Goal: Communication & Community: Participate in discussion

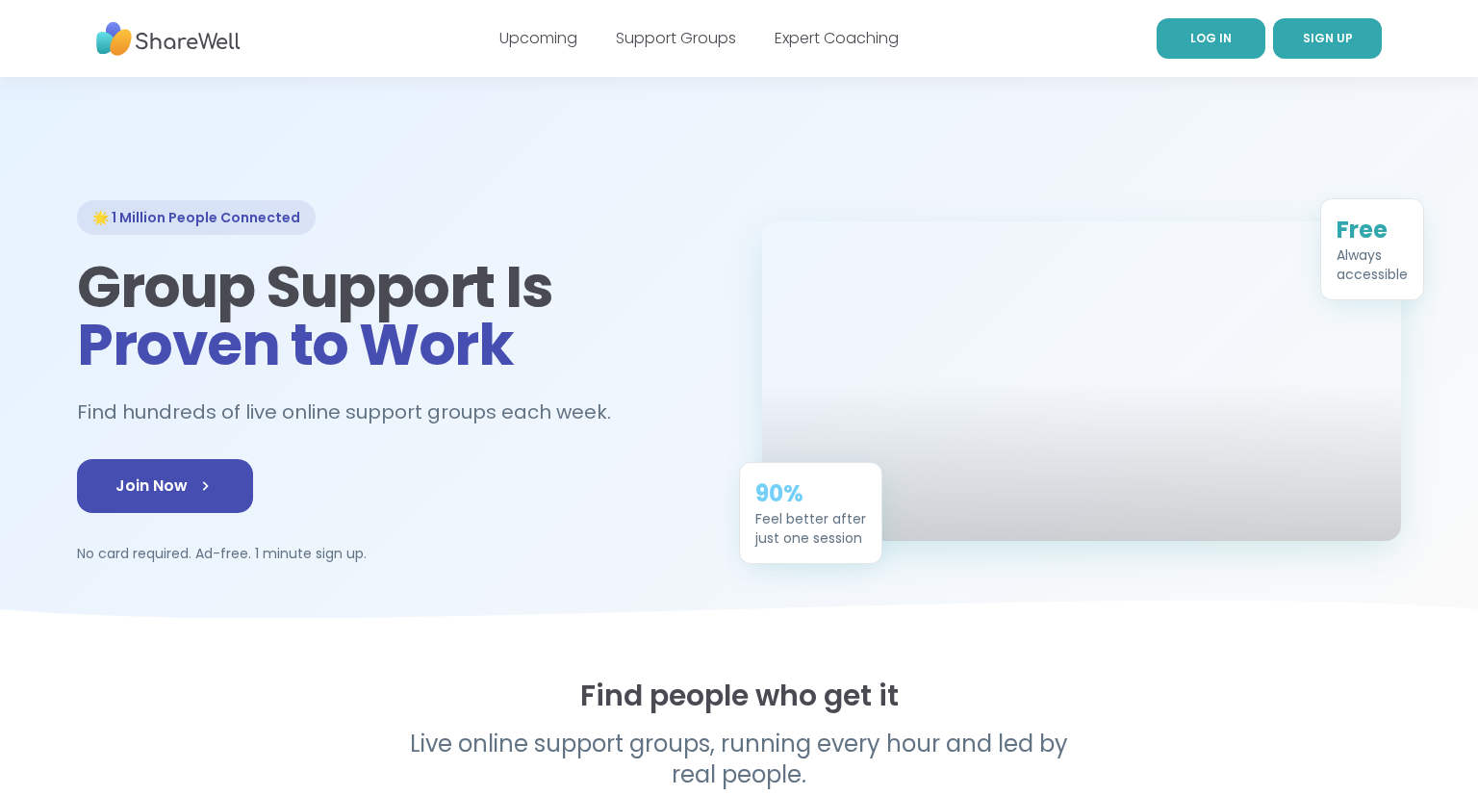
click at [1221, 40] on span "LOG IN" at bounding box center [1210, 38] width 41 height 16
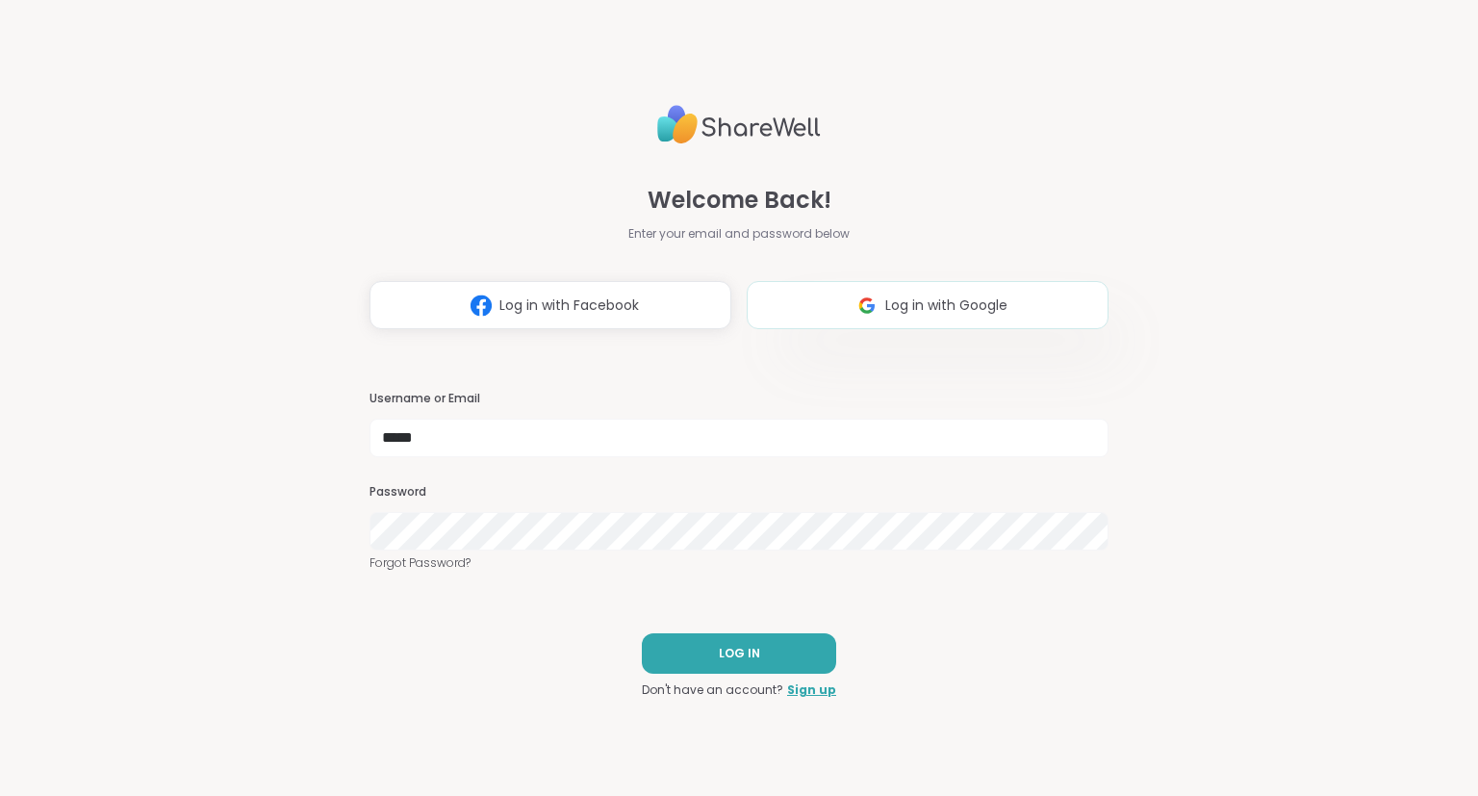
click at [970, 301] on span "Log in with Google" at bounding box center [946, 305] width 122 height 20
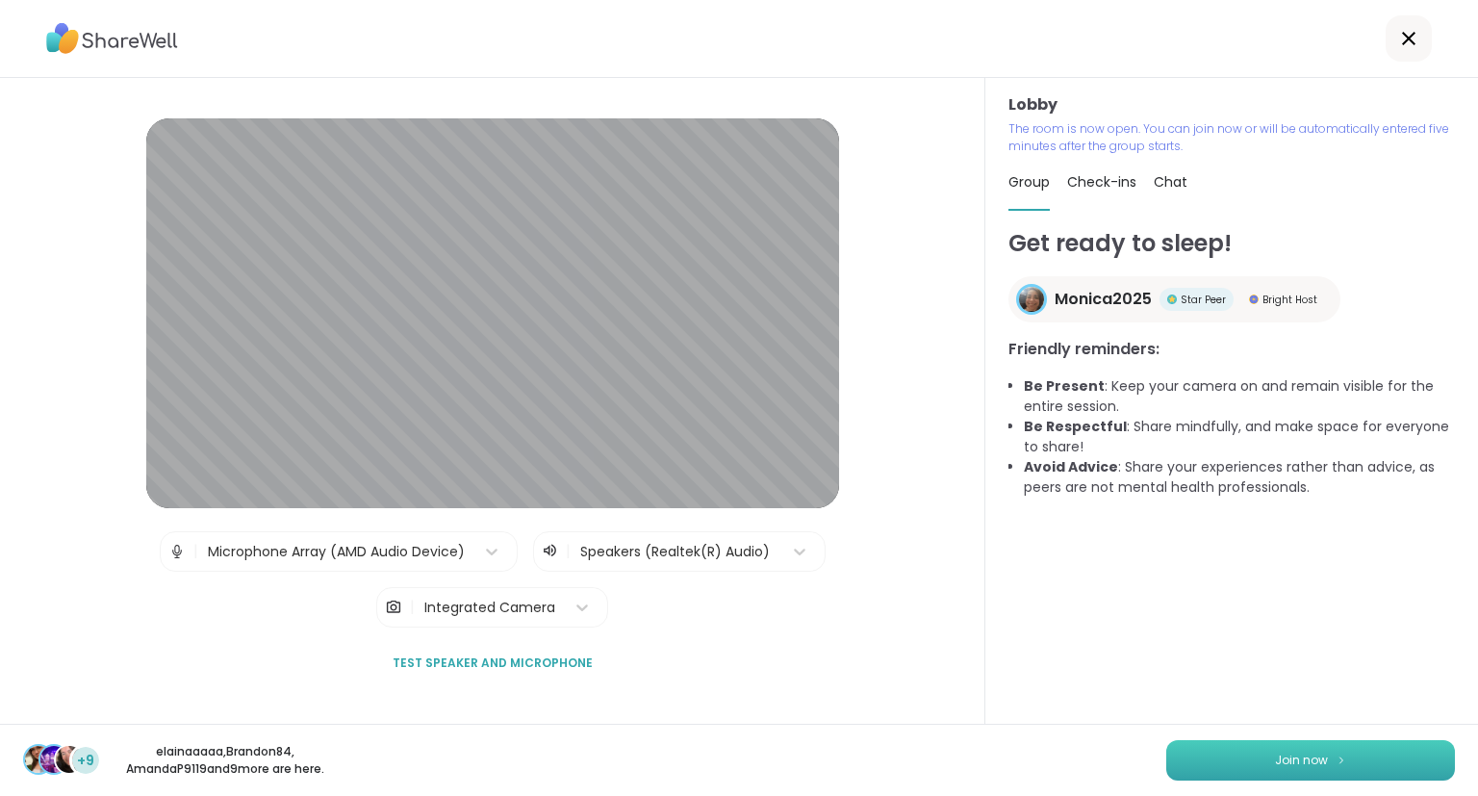
click at [1199, 762] on button "Join now" at bounding box center [1310, 760] width 289 height 40
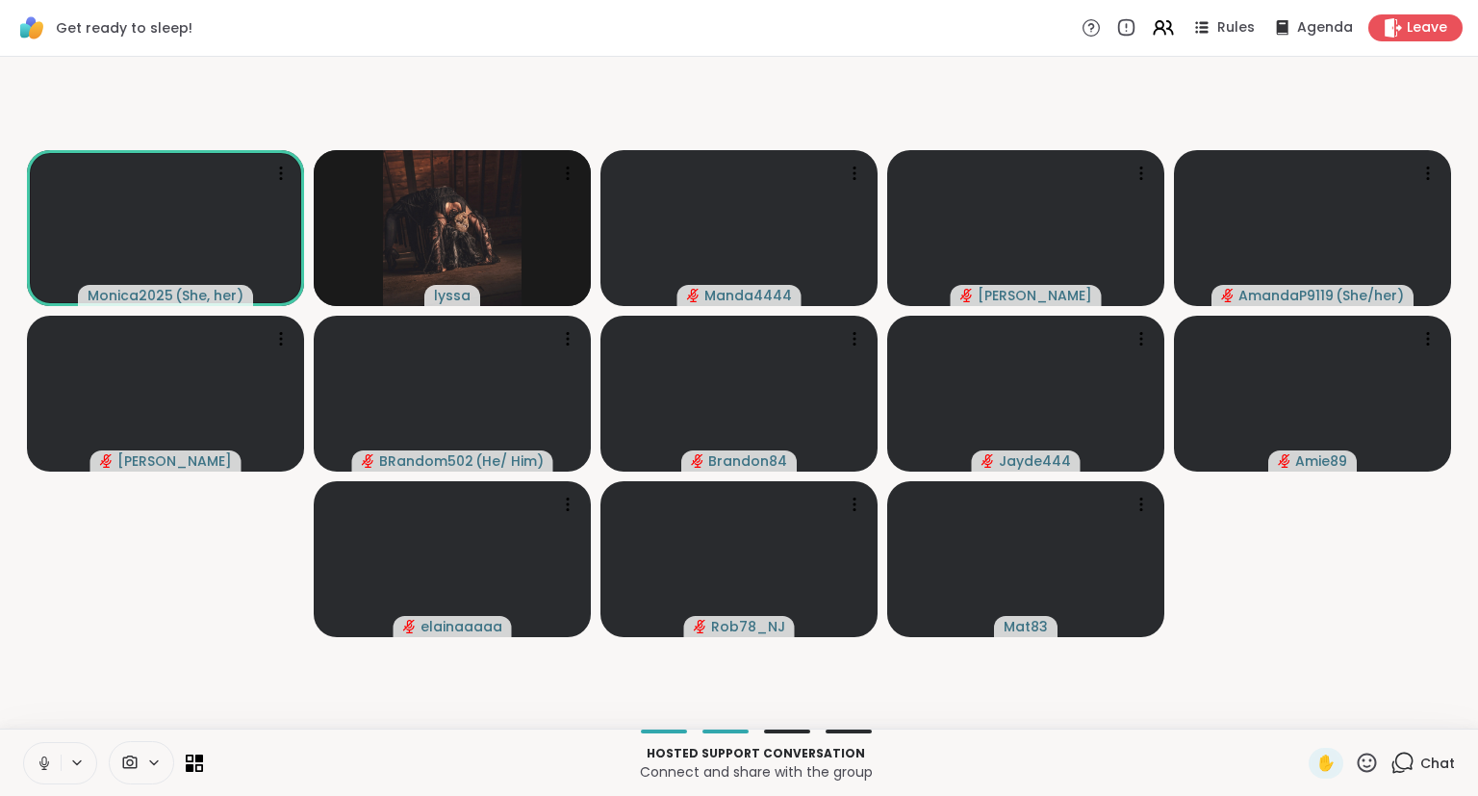
click at [52, 754] on icon at bounding box center [44, 762] width 17 height 17
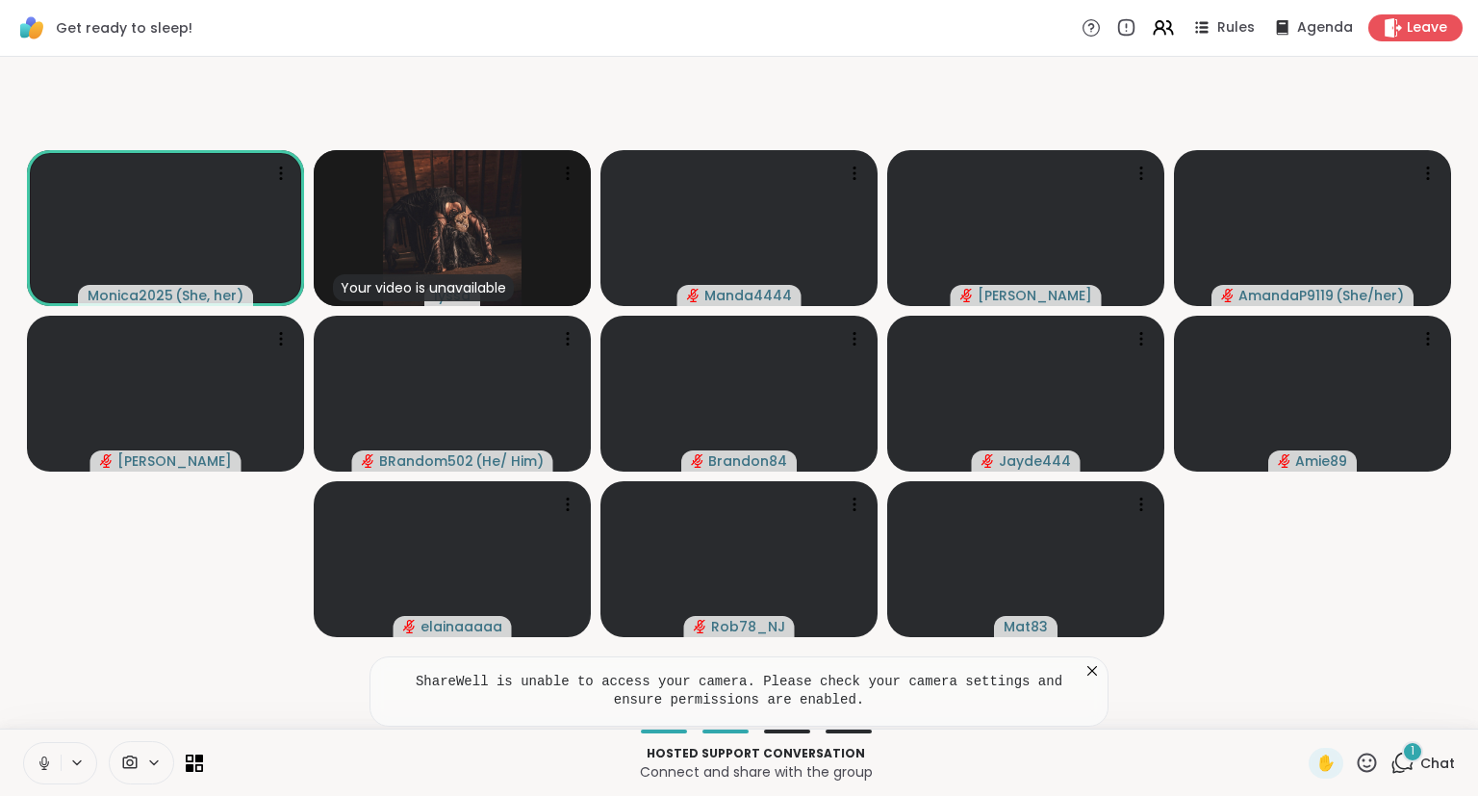
click at [1091, 668] on icon at bounding box center [1091, 670] width 19 height 19
click at [39, 771] on button at bounding box center [42, 763] width 37 height 40
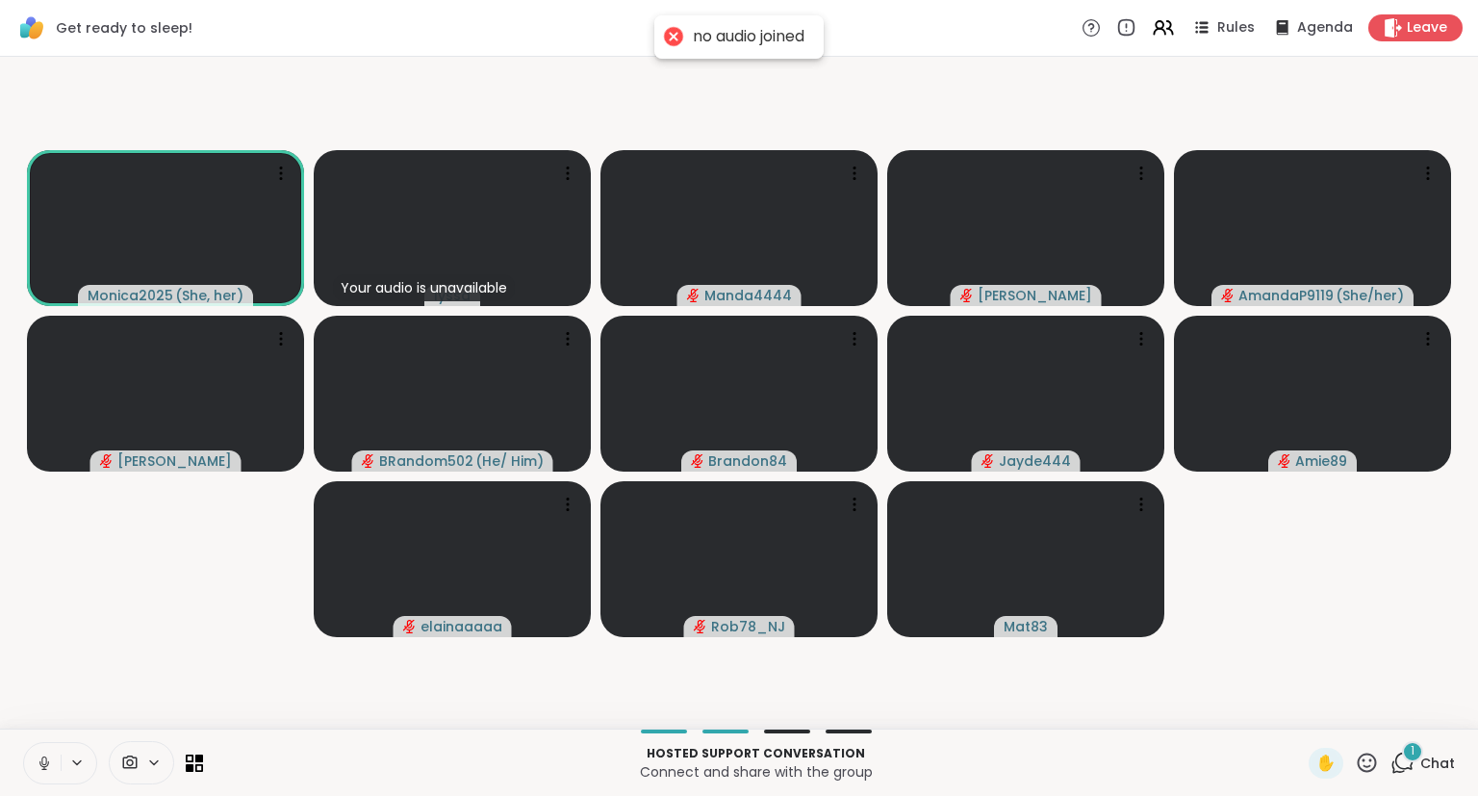
click at [249, 105] on video-player-container "Monica2025 ( She, her ) Your audio is unavailable lyssa Manda4444 Lorena Amanda…" at bounding box center [739, 392] width 1454 height 656
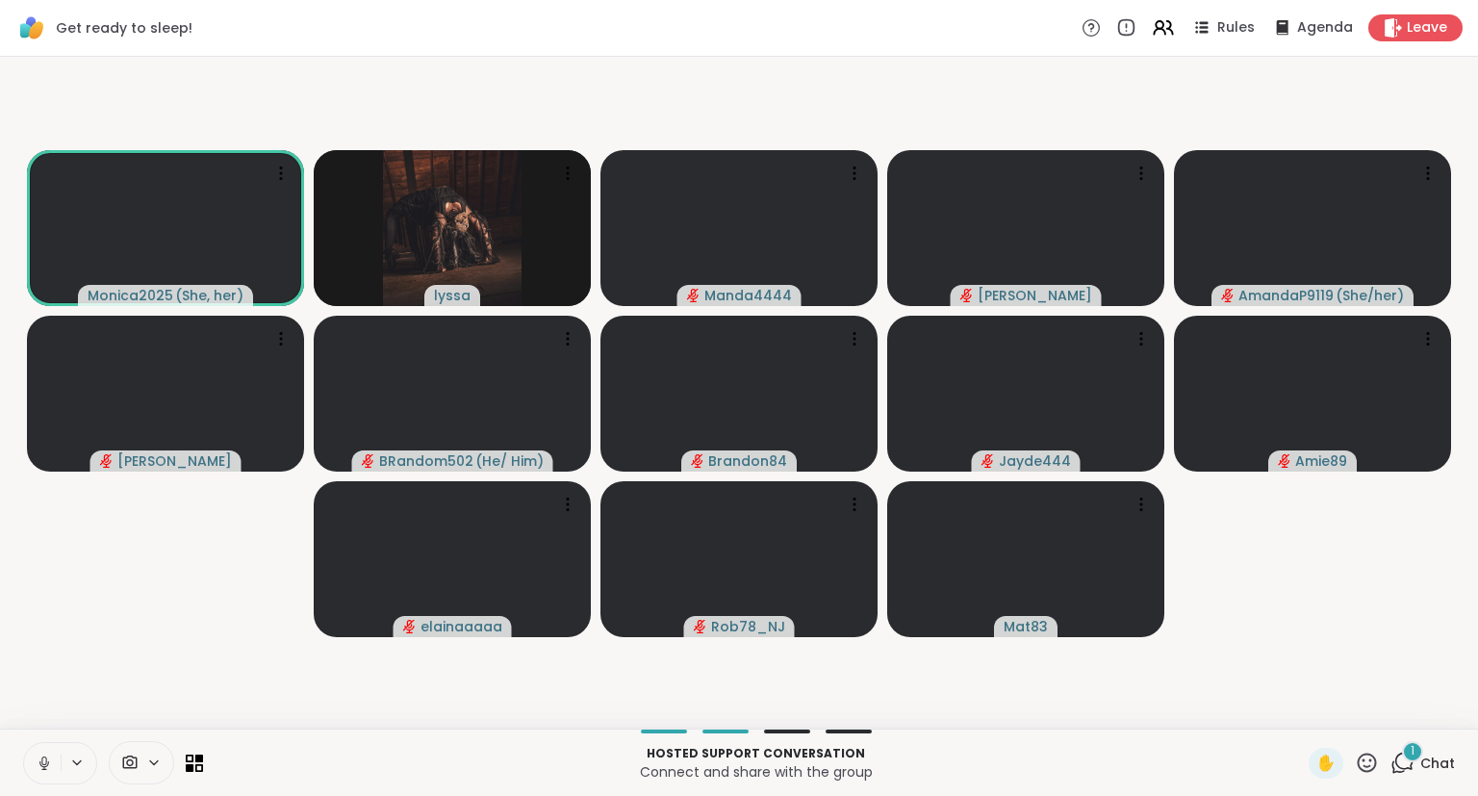
click at [37, 761] on icon at bounding box center [44, 762] width 17 height 17
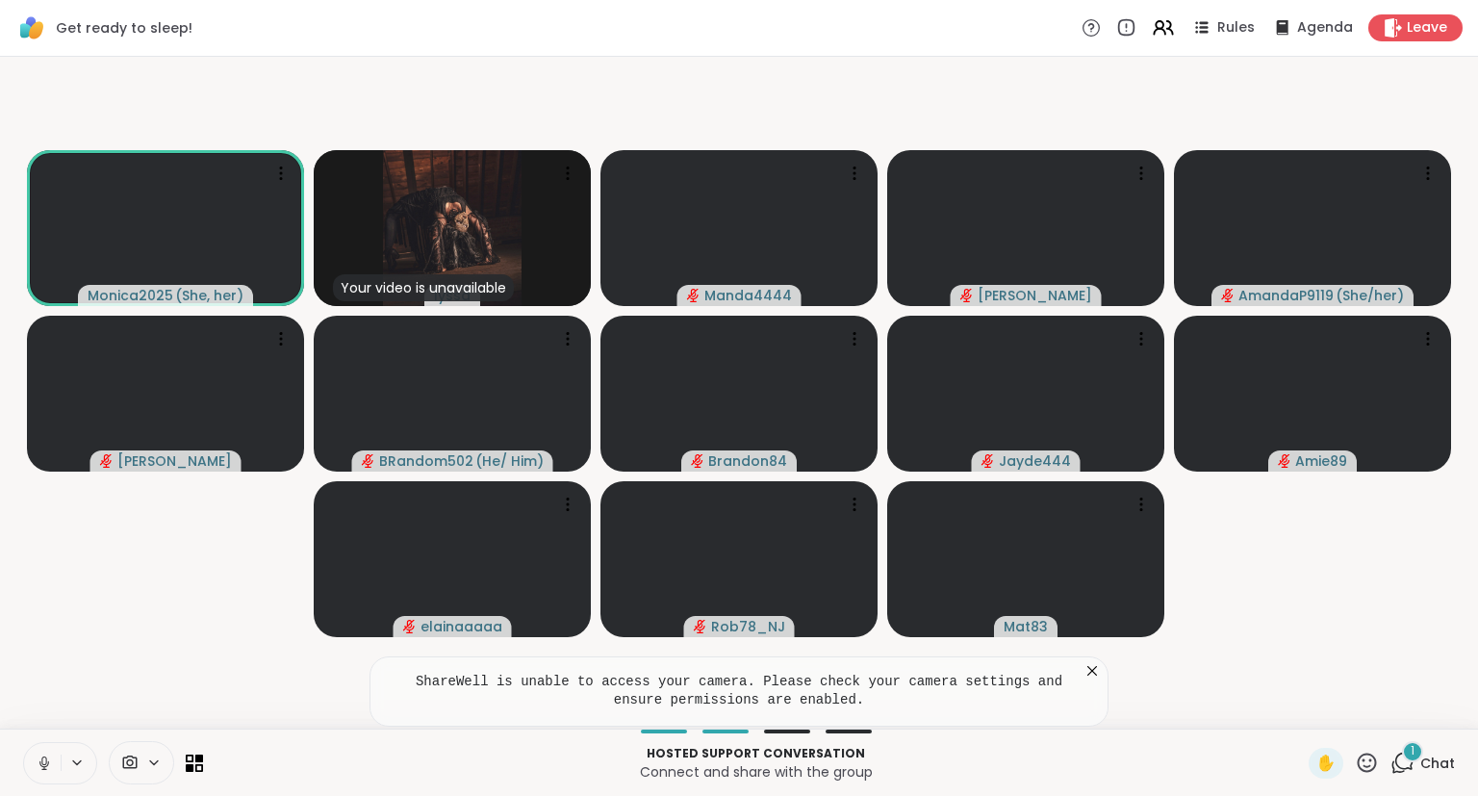
click at [1089, 668] on icon at bounding box center [1092, 671] width 10 height 10
click at [1407, 748] on div "2" at bounding box center [1412, 751] width 21 height 21
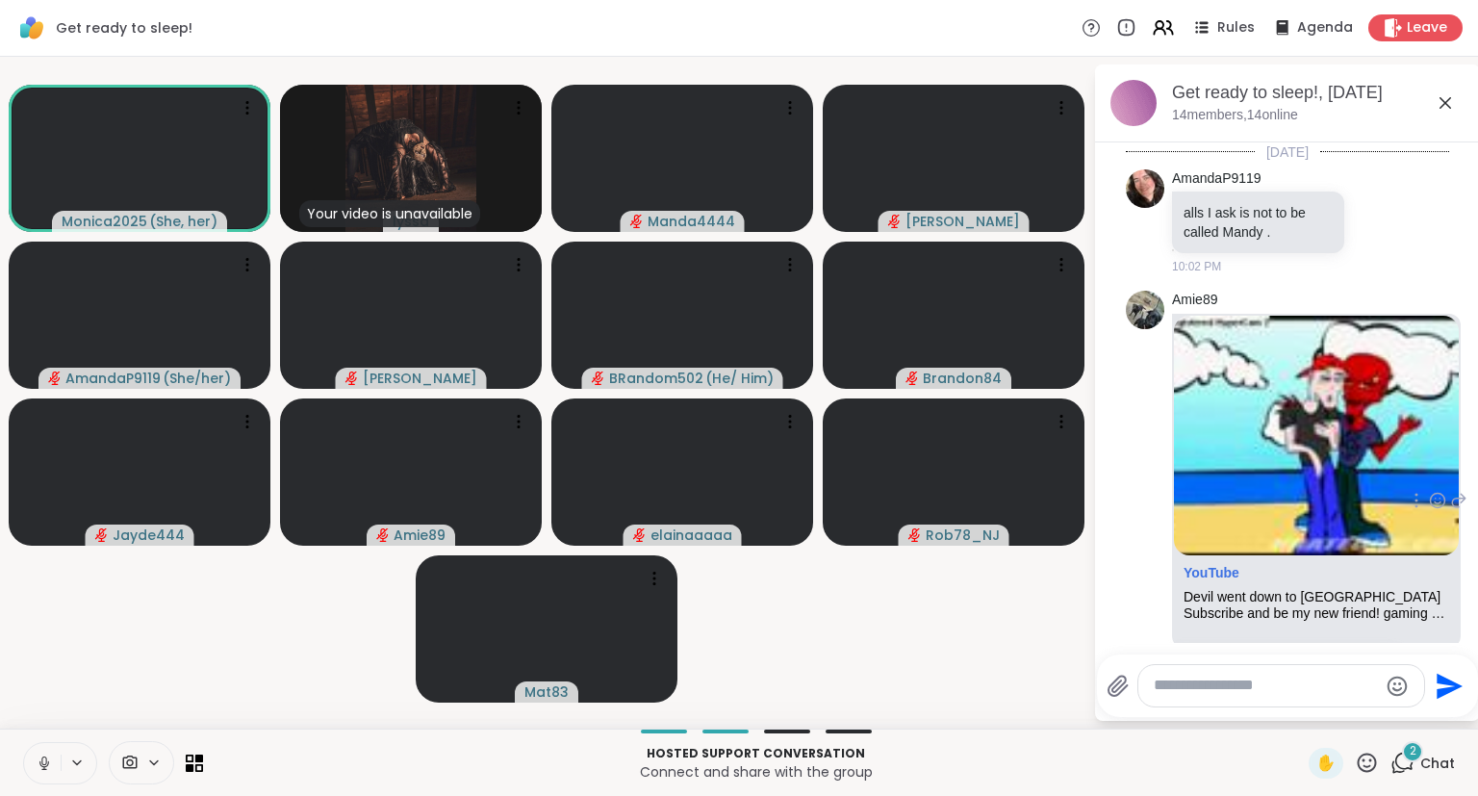
scroll to position [363, 0]
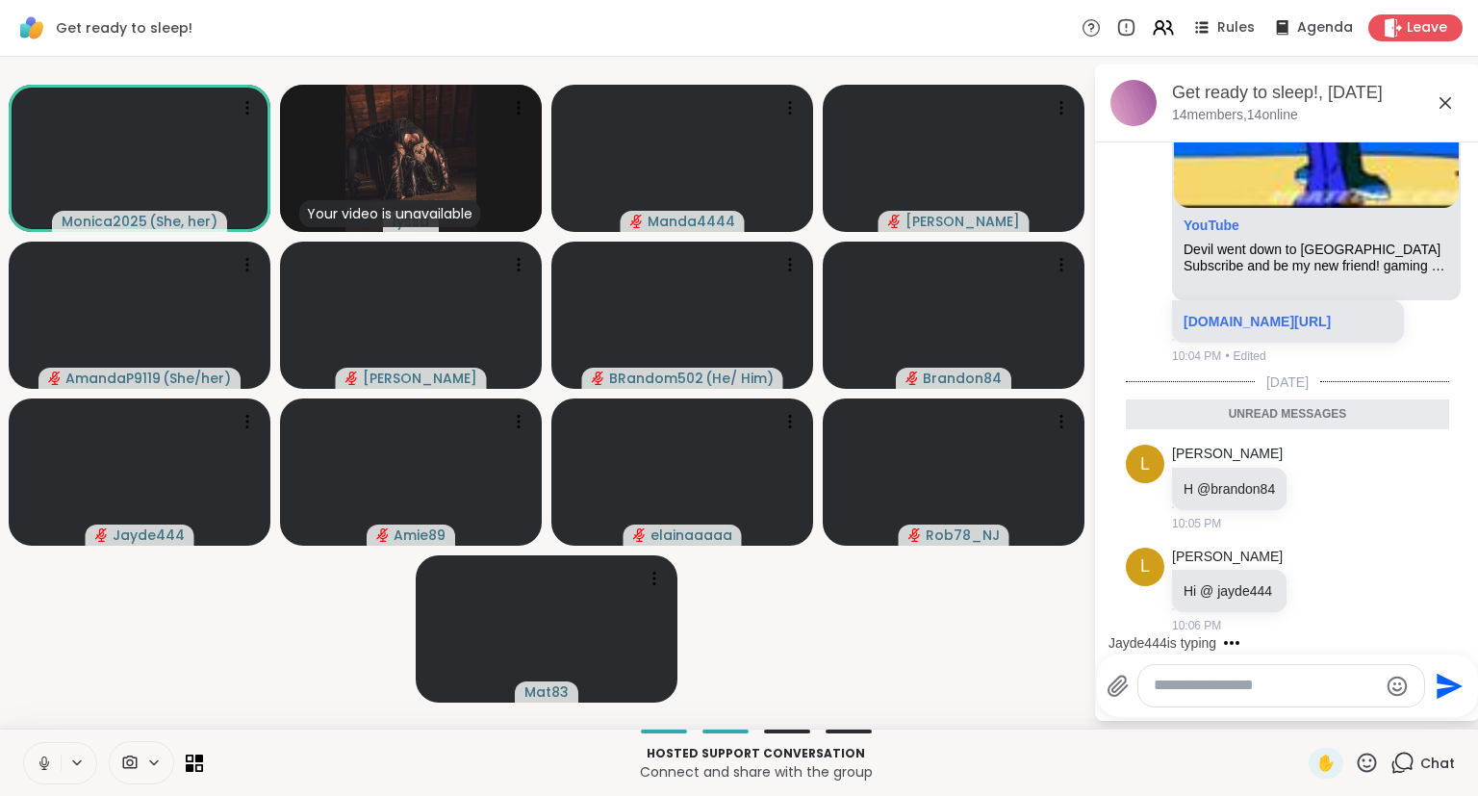
click at [1445, 100] on icon at bounding box center [1444, 102] width 23 height 23
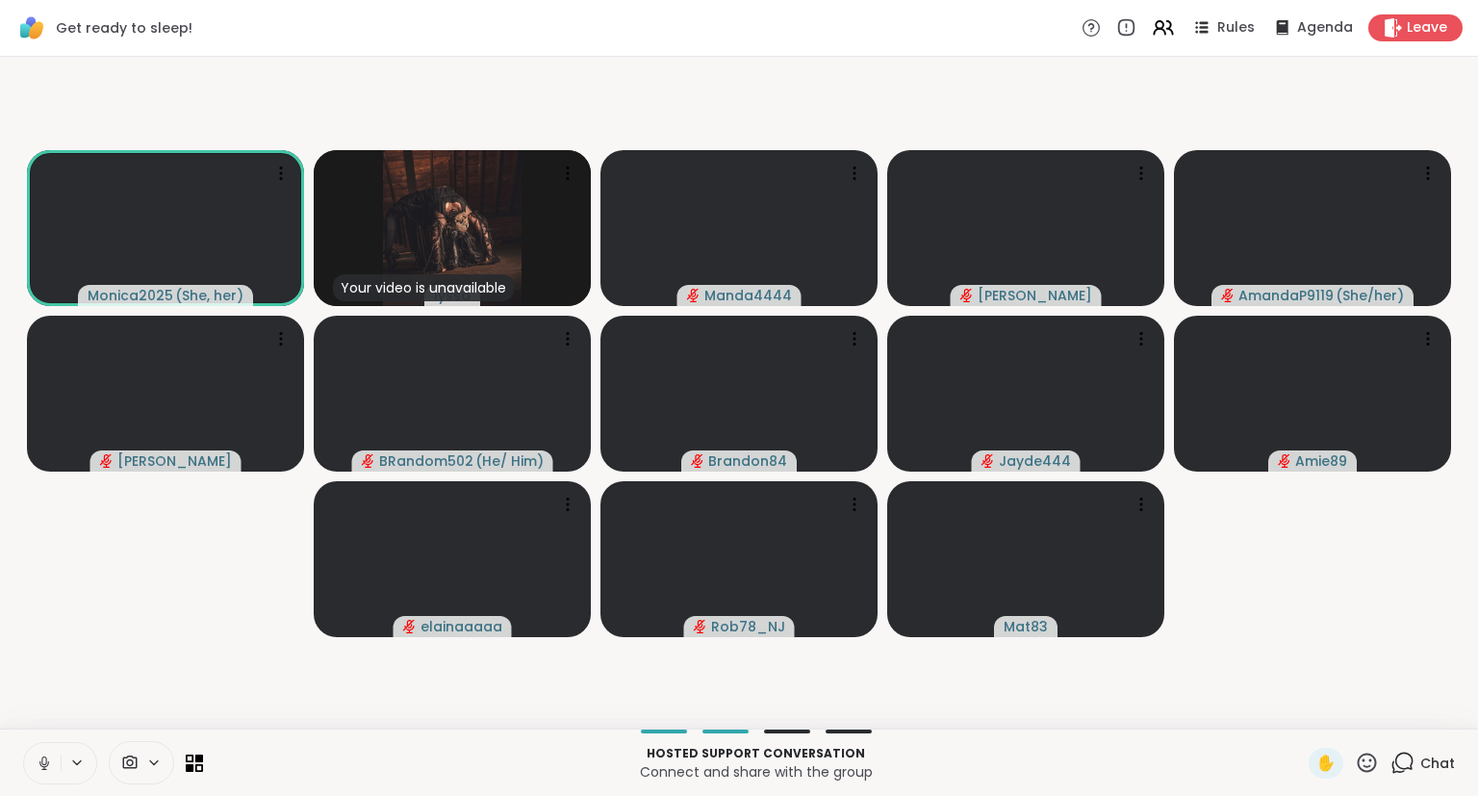
click at [29, 750] on button at bounding box center [42, 763] width 37 height 40
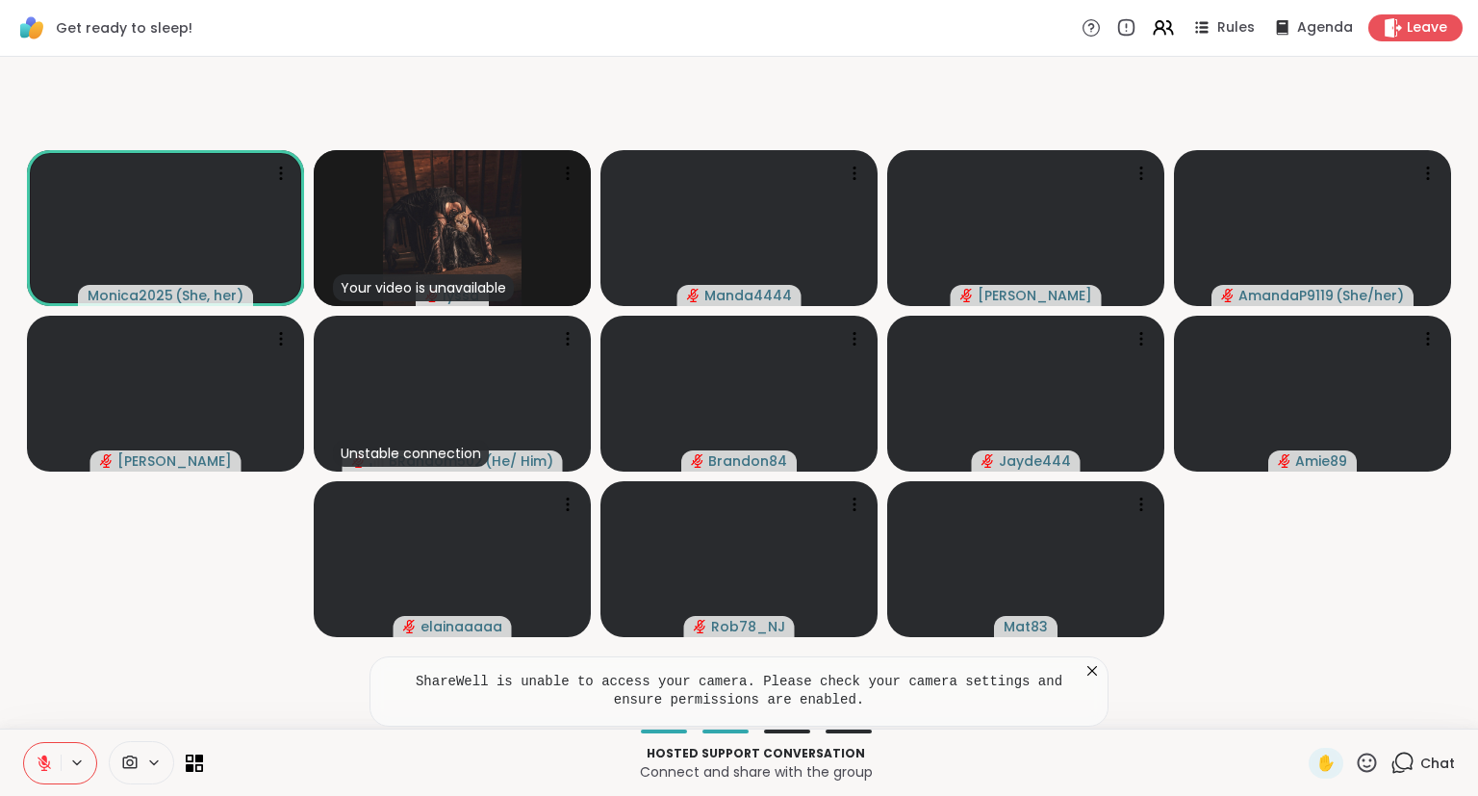
click at [1089, 668] on icon at bounding box center [1092, 671] width 10 height 10
click at [144, 759] on span at bounding box center [128, 762] width 37 height 18
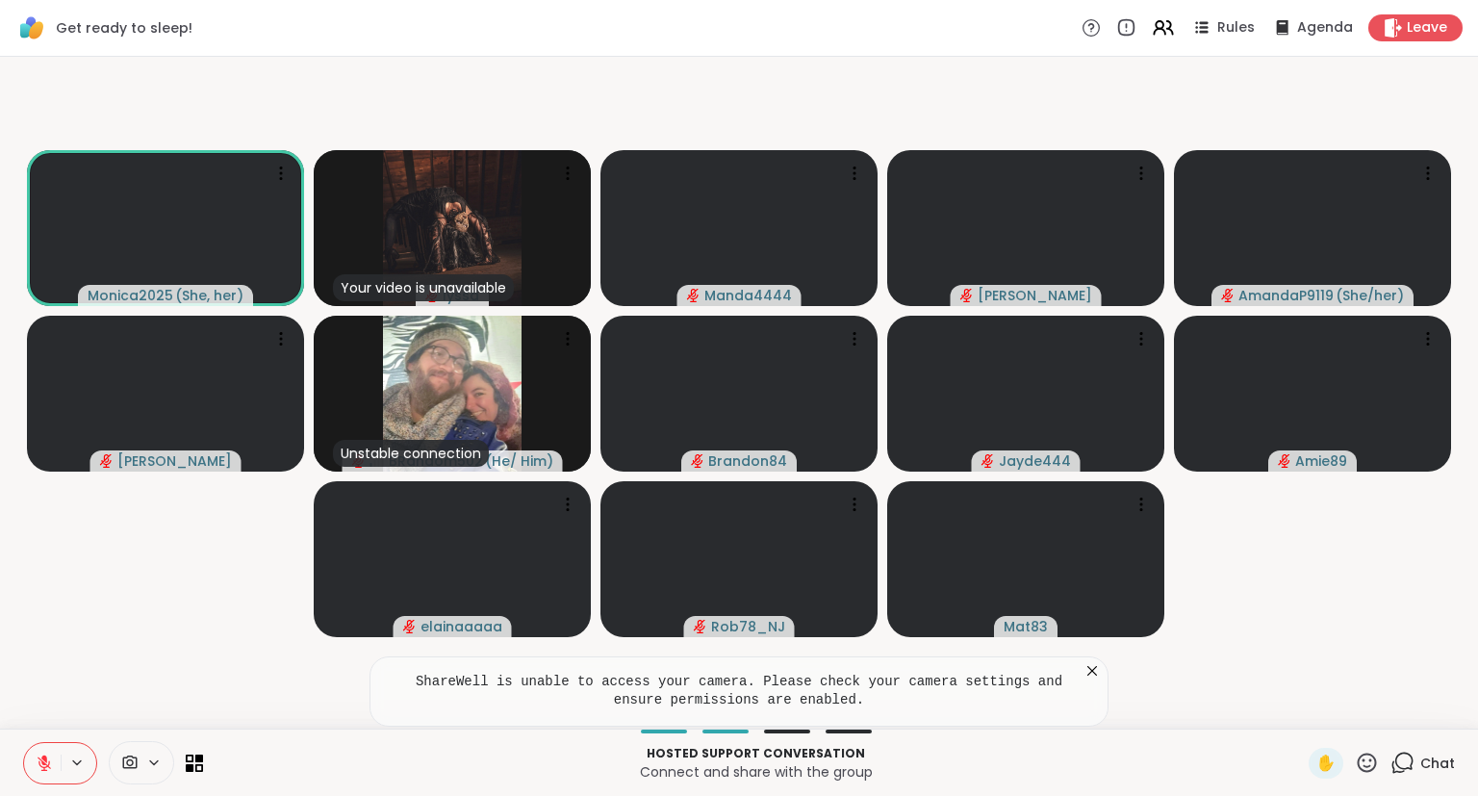
click at [234, 641] on video-player-container "Monica2025 ( She, her ) Your video is unavailable lyssa Manda4444 Lorena Amanda…" at bounding box center [739, 392] width 1454 height 656
click at [891, 687] on pre "ShareWell is unable to access your camera. Please check your camera settings an…" at bounding box center [738, 691] width 691 height 38
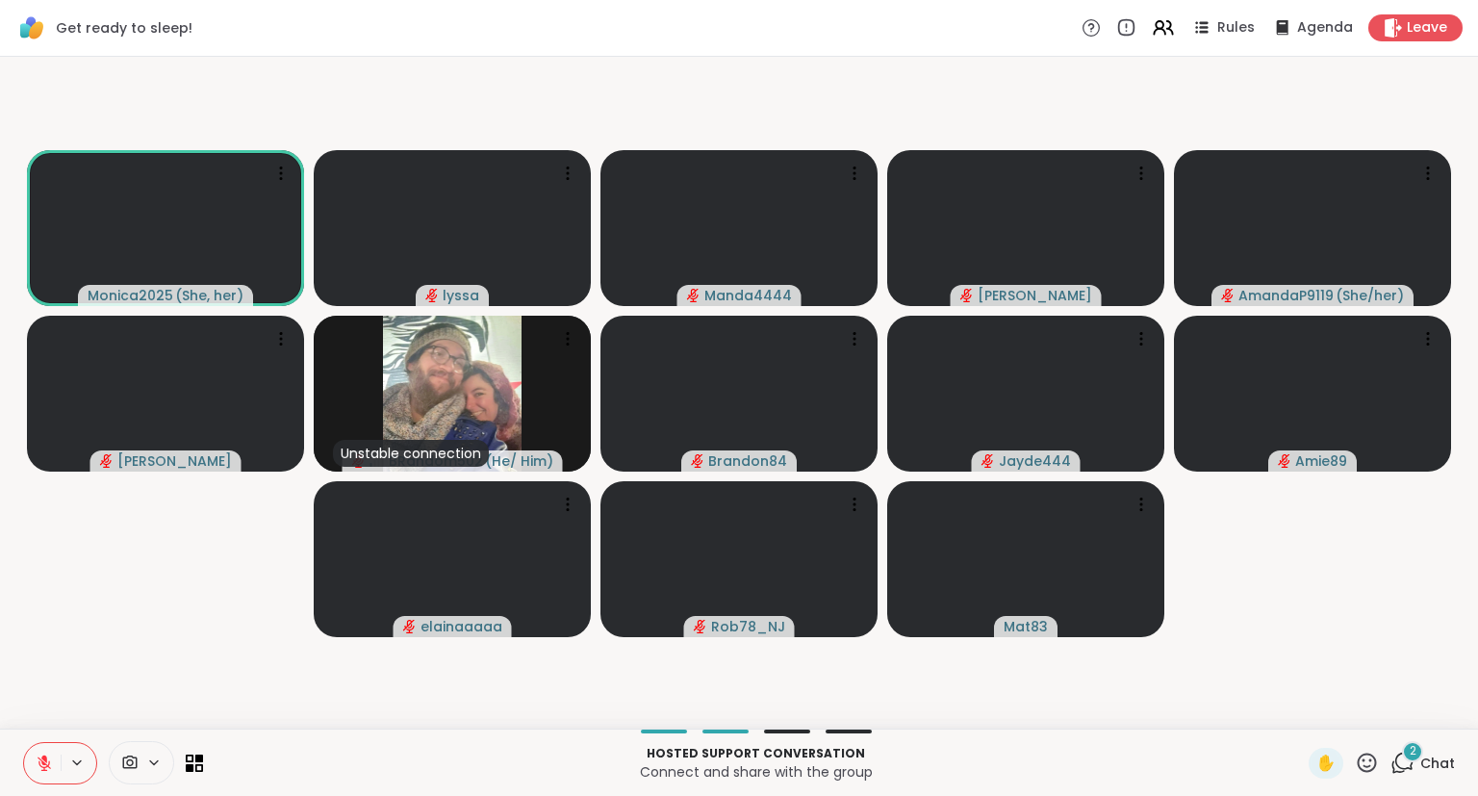
click at [1448, 763] on span "Chat" at bounding box center [1437, 762] width 35 height 19
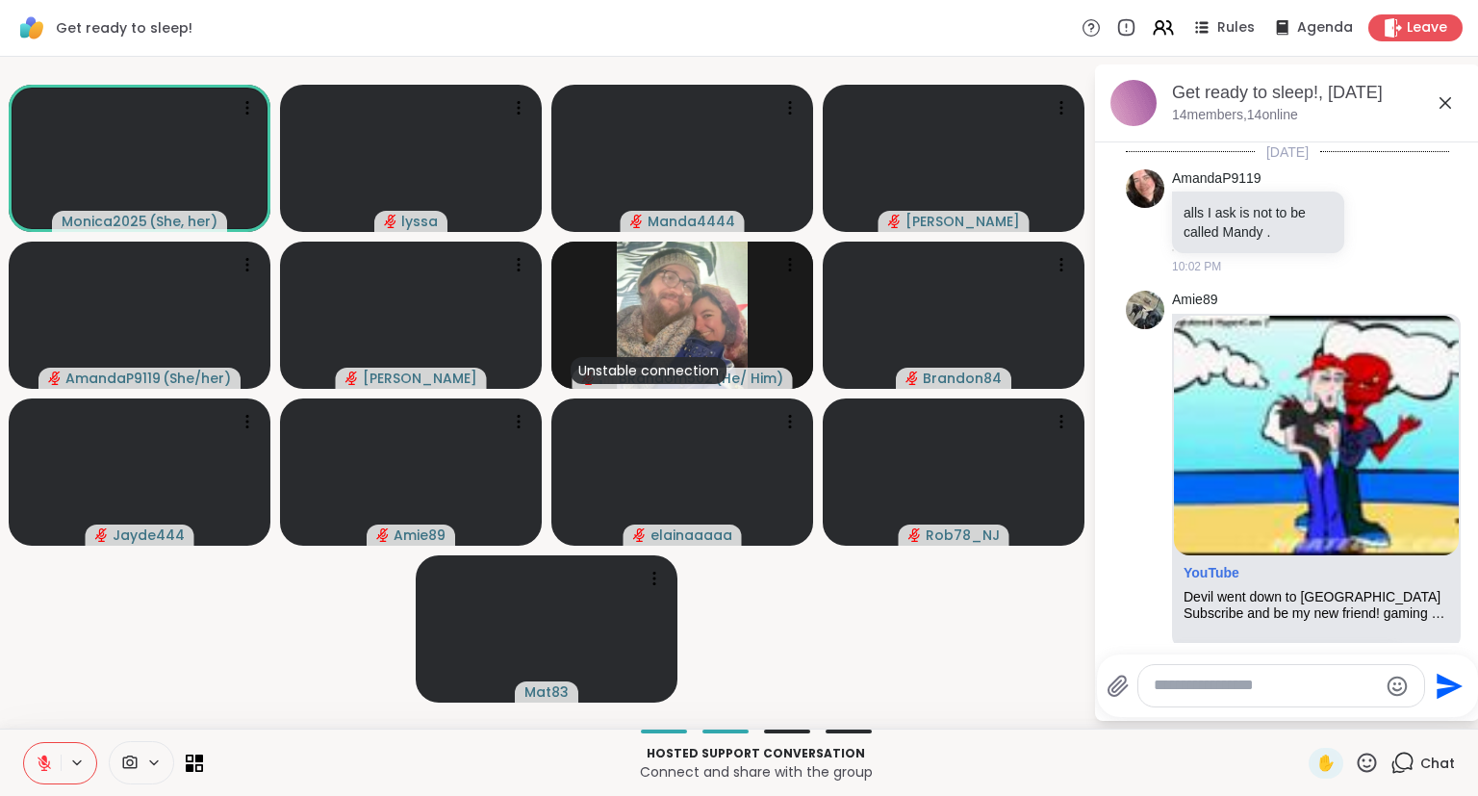
scroll to position [624, 0]
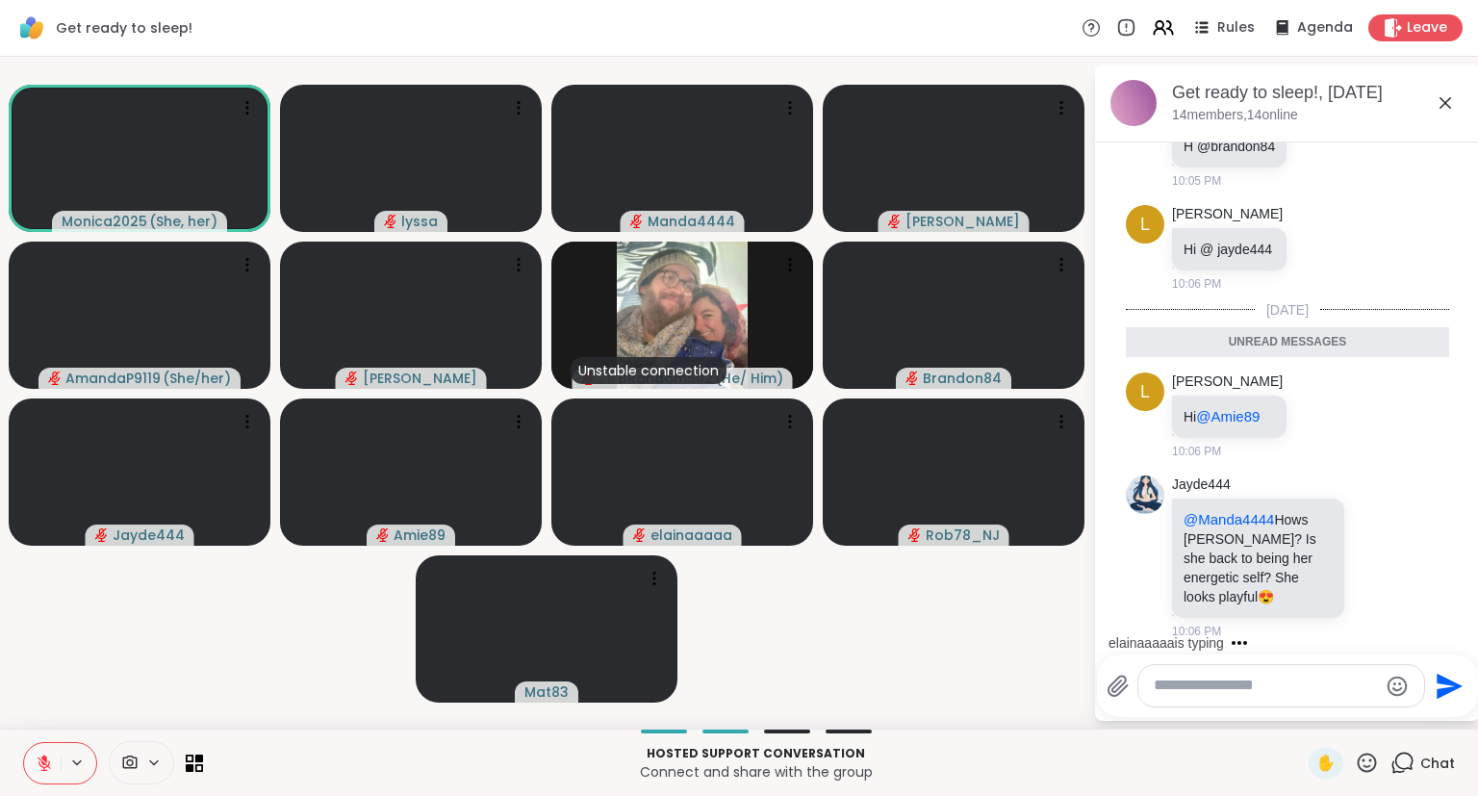
click at [1328, 683] on textarea "Type your message" at bounding box center [1265, 685] width 224 height 20
type textarea "**********"
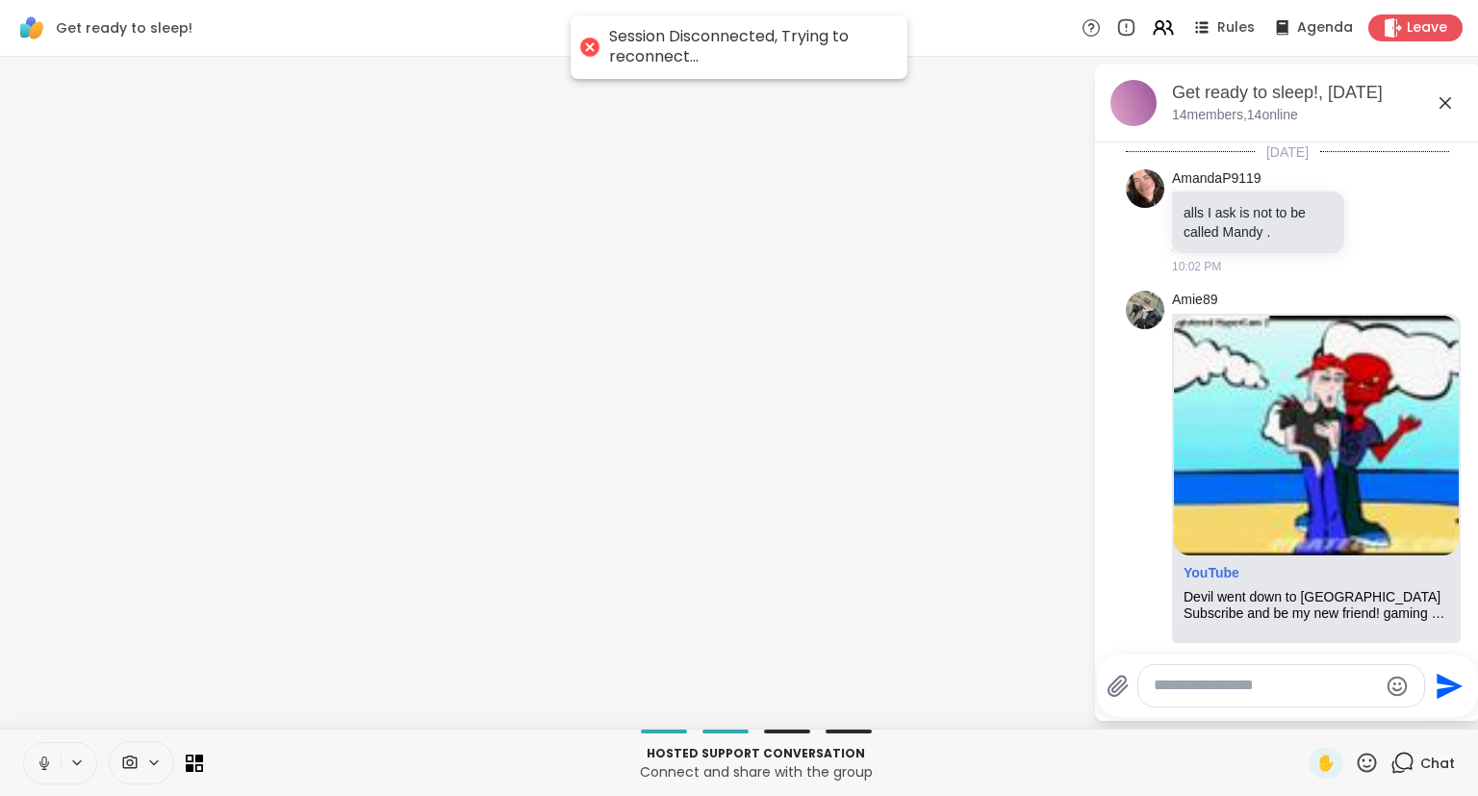
scroll to position [681, 0]
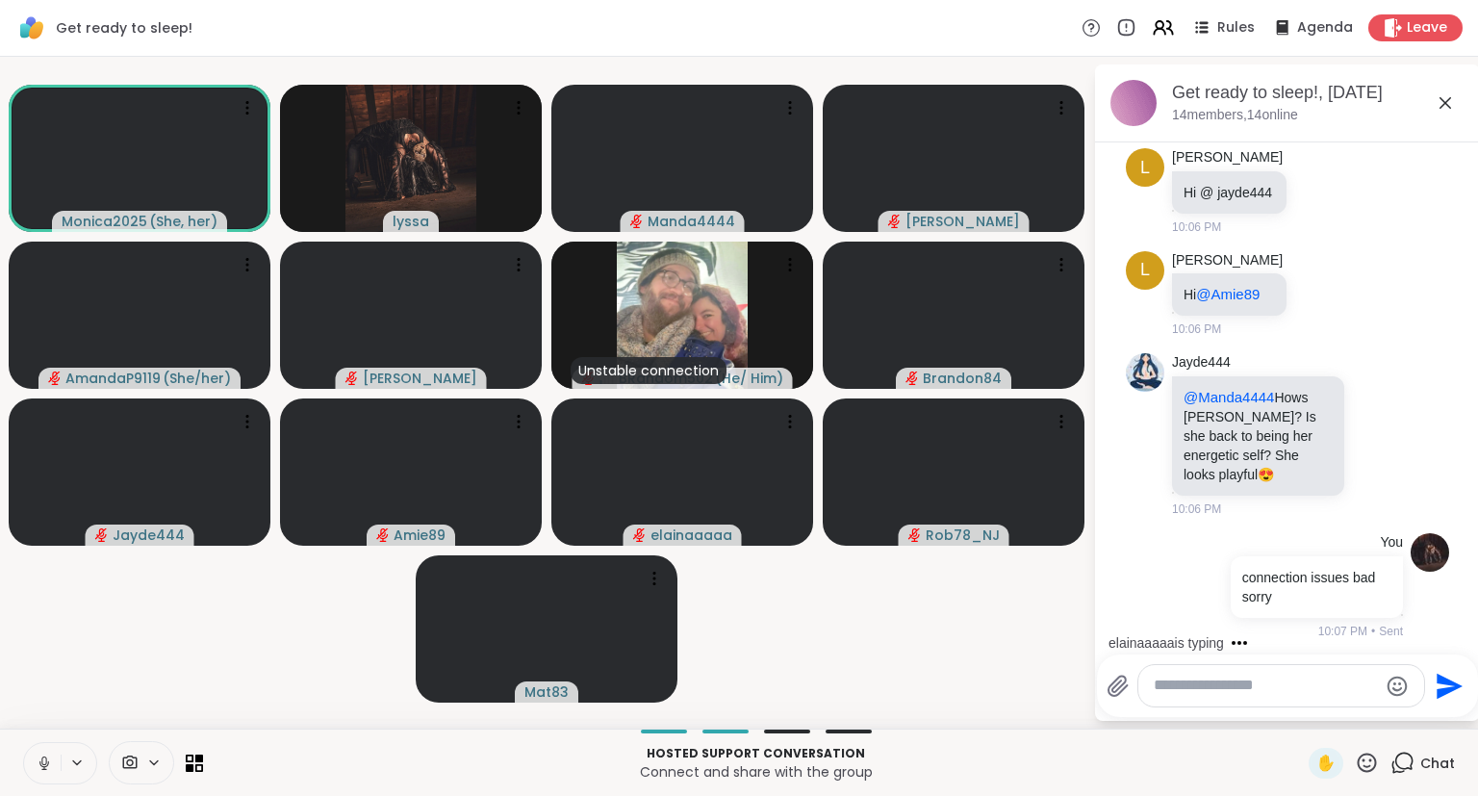
click at [1441, 102] on icon at bounding box center [1444, 102] width 23 height 23
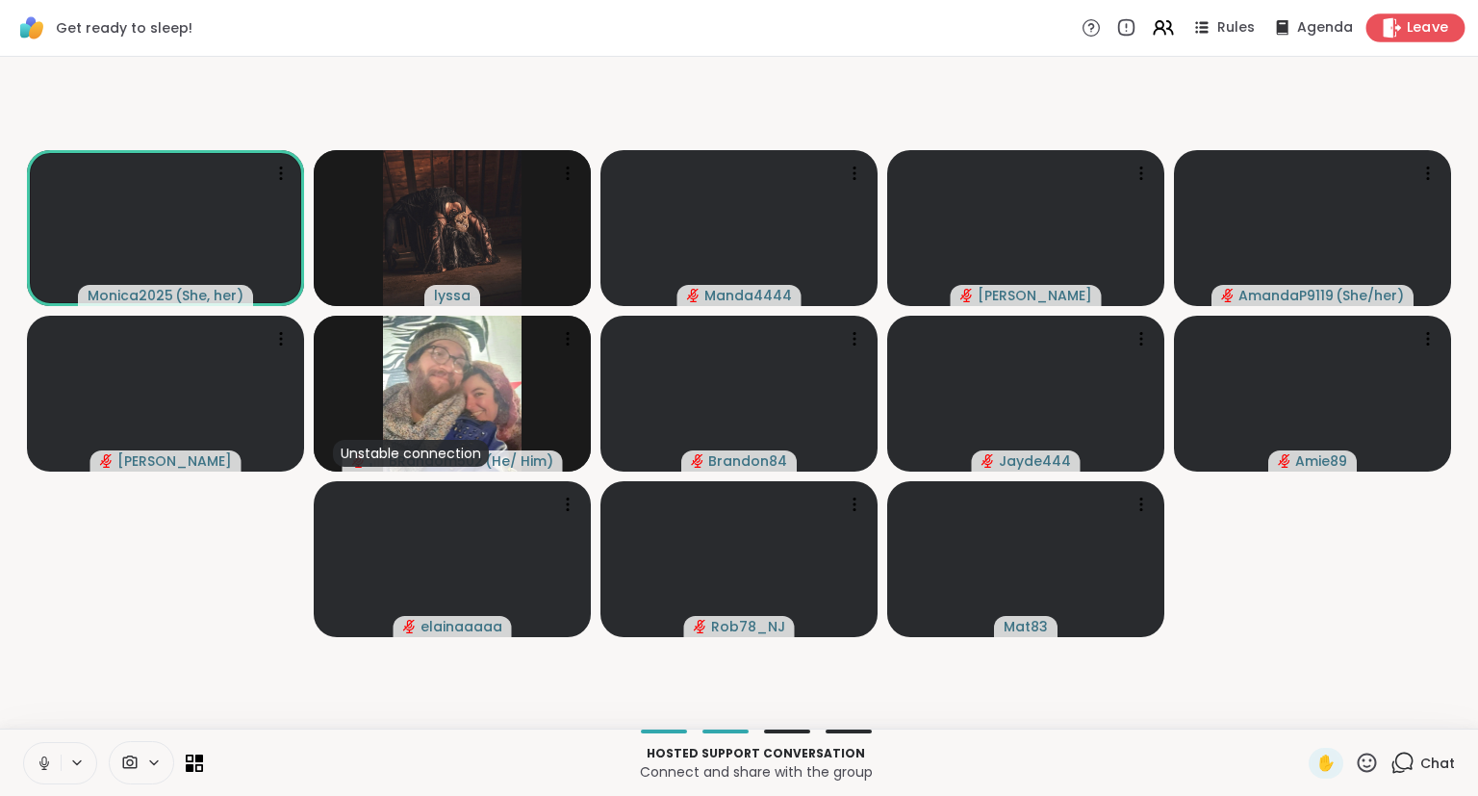
click at [1443, 33] on span "Leave" at bounding box center [1427, 28] width 42 height 20
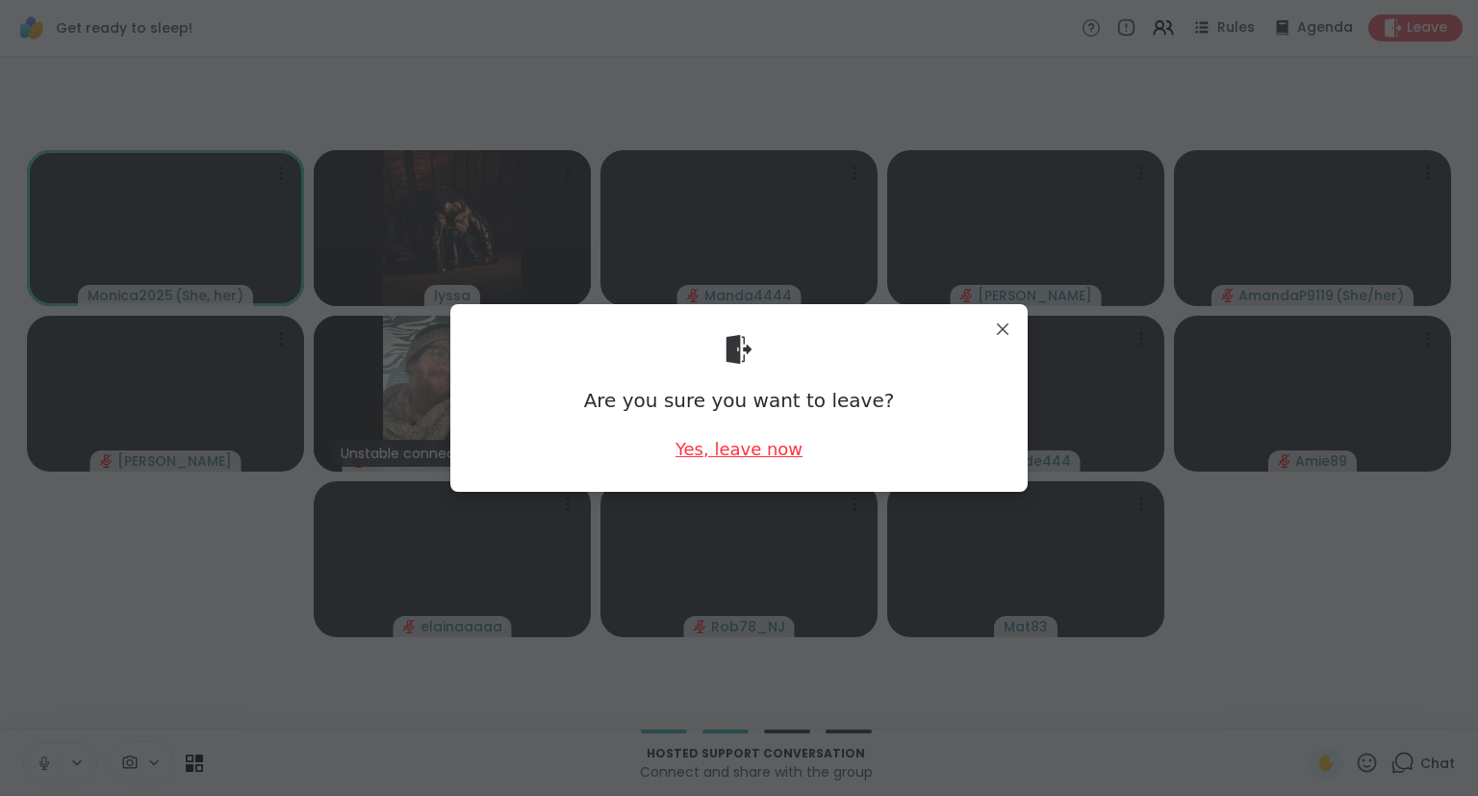
click at [748, 444] on div "Yes, leave now" at bounding box center [738, 449] width 127 height 24
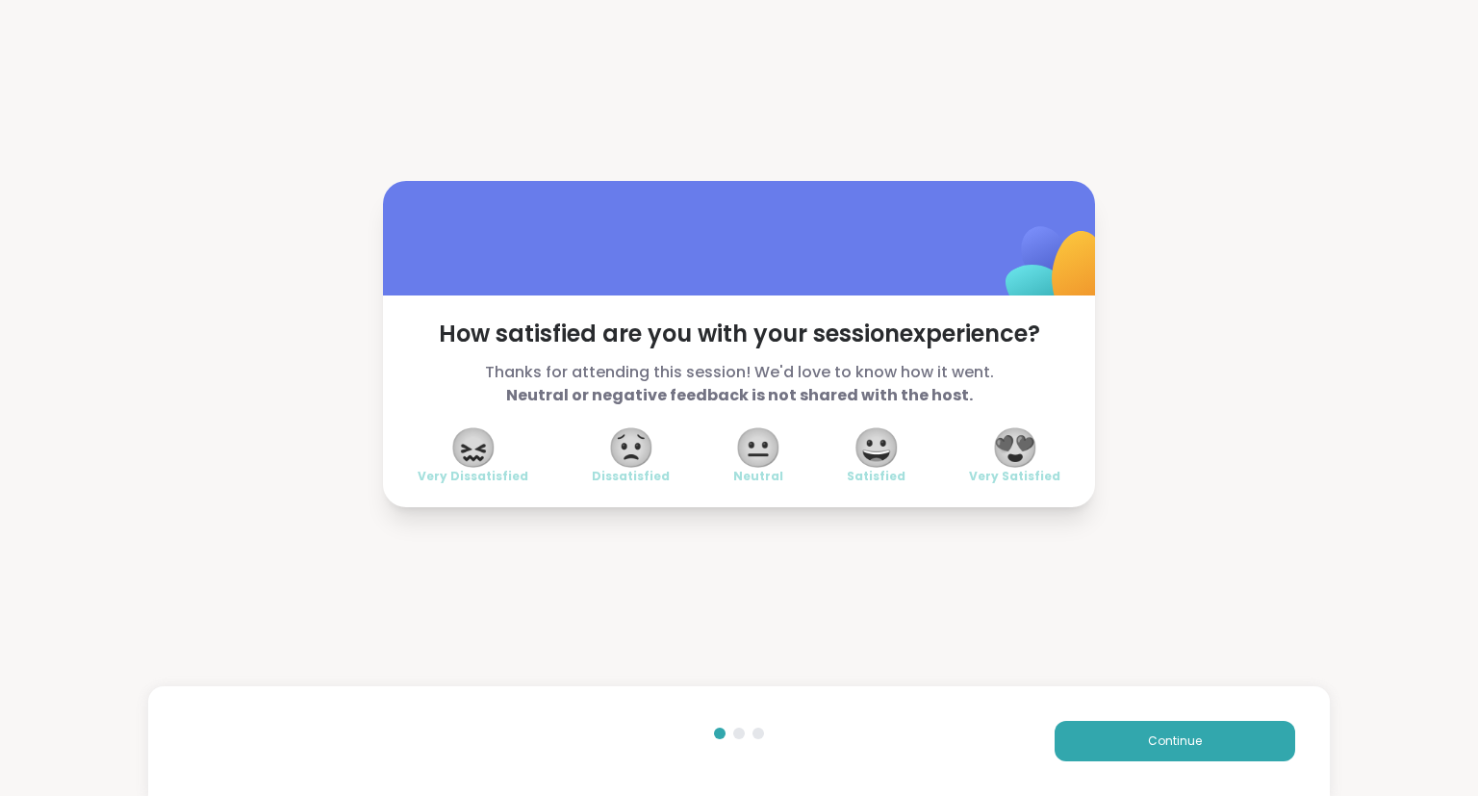
click at [999, 433] on span "😍" at bounding box center [1015, 447] width 48 height 35
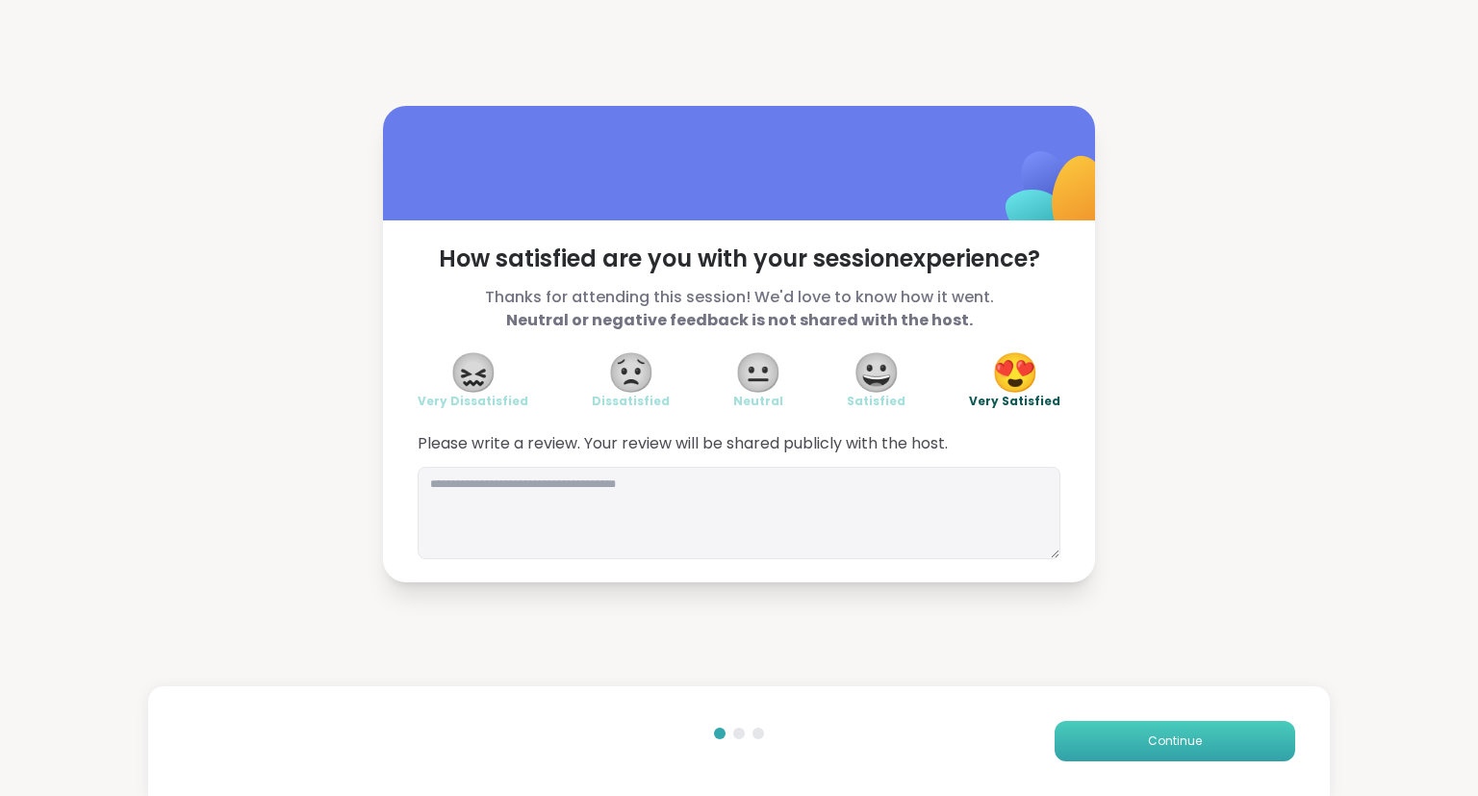
click at [1137, 750] on button "Continue" at bounding box center [1174, 740] width 240 height 40
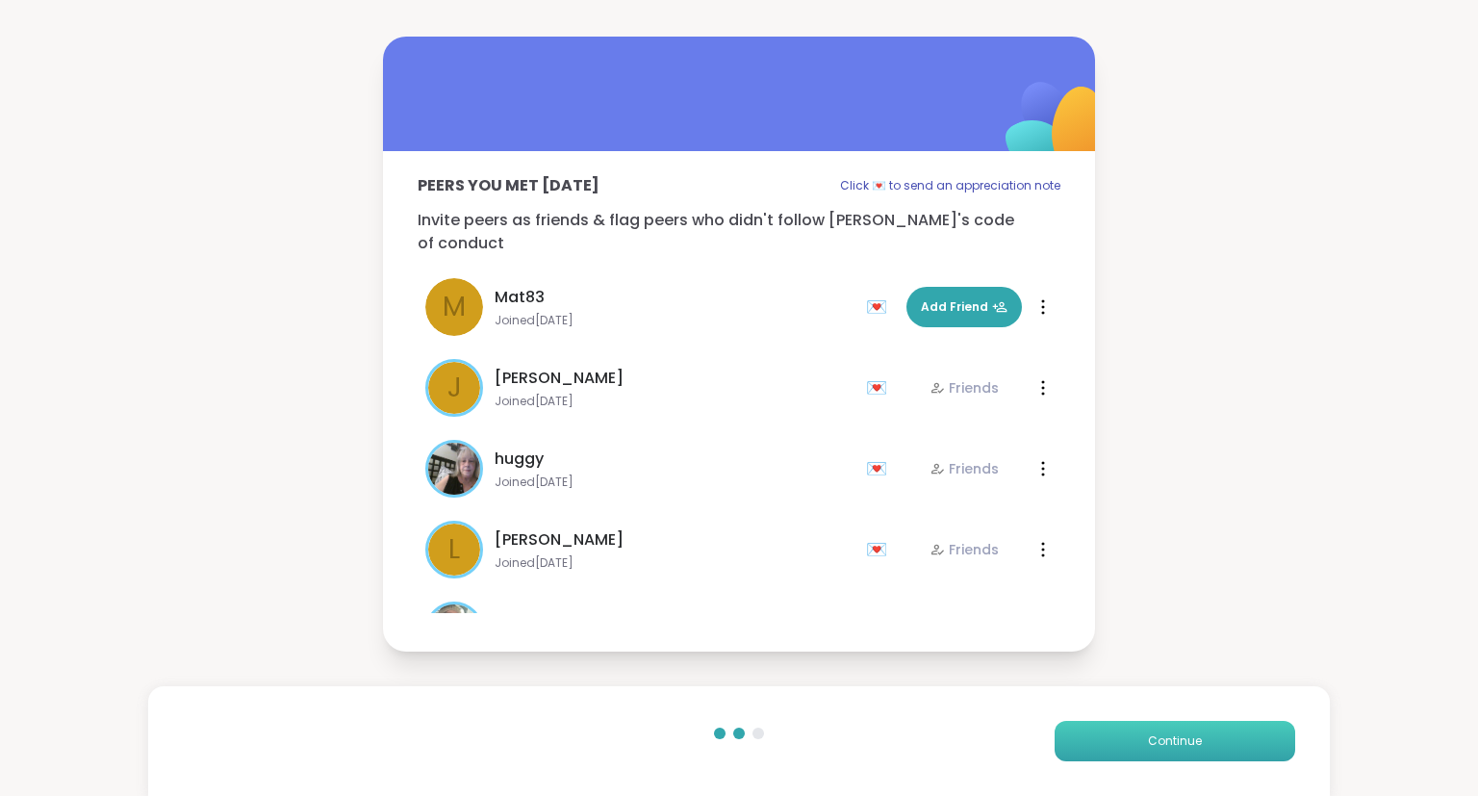
click at [1137, 750] on button "Continue" at bounding box center [1174, 740] width 240 height 40
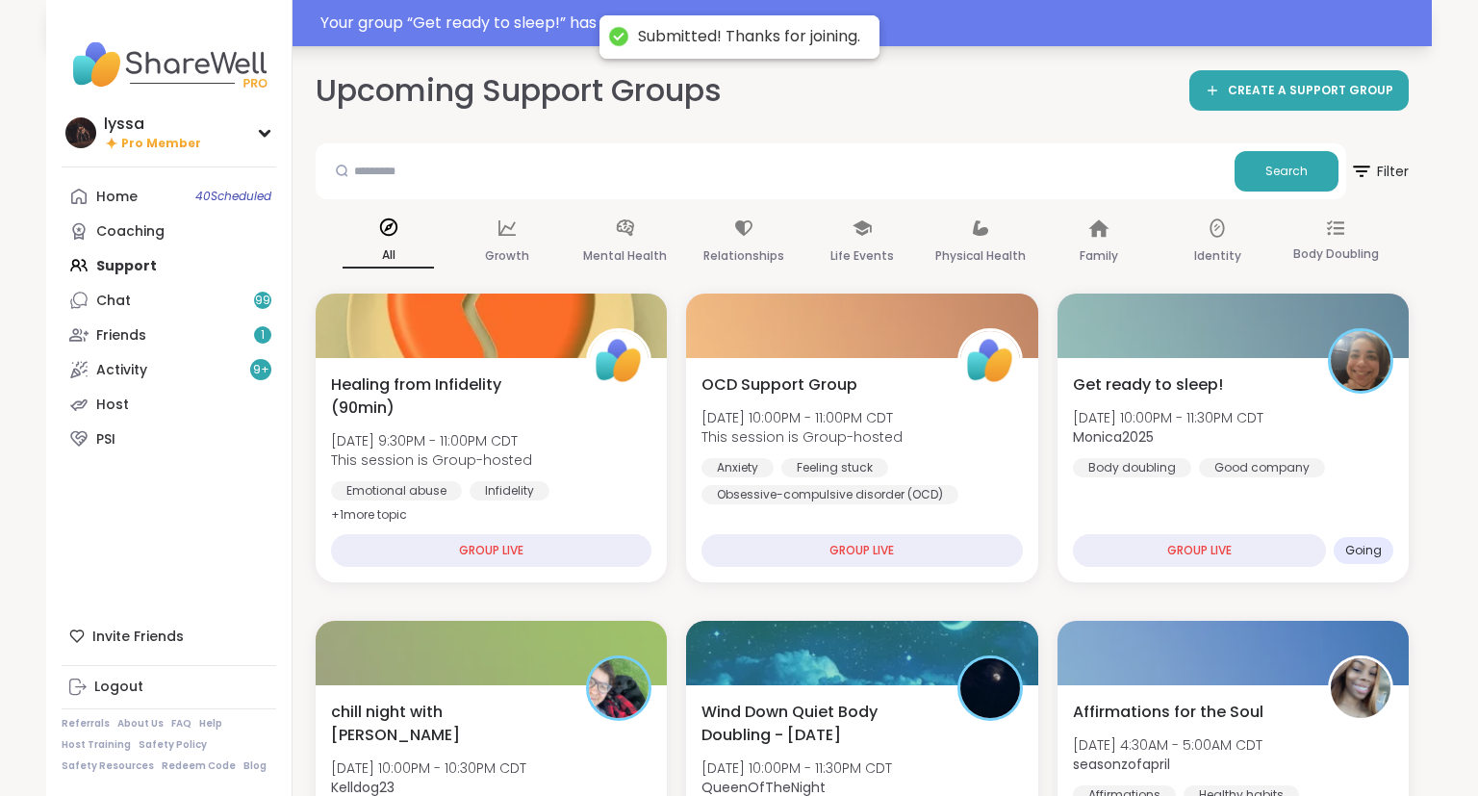
click at [515, 16] on div "Your group “ Get ready to sleep! ” has started. Click here to enter!" at bounding box center [869, 23] width 1099 height 23
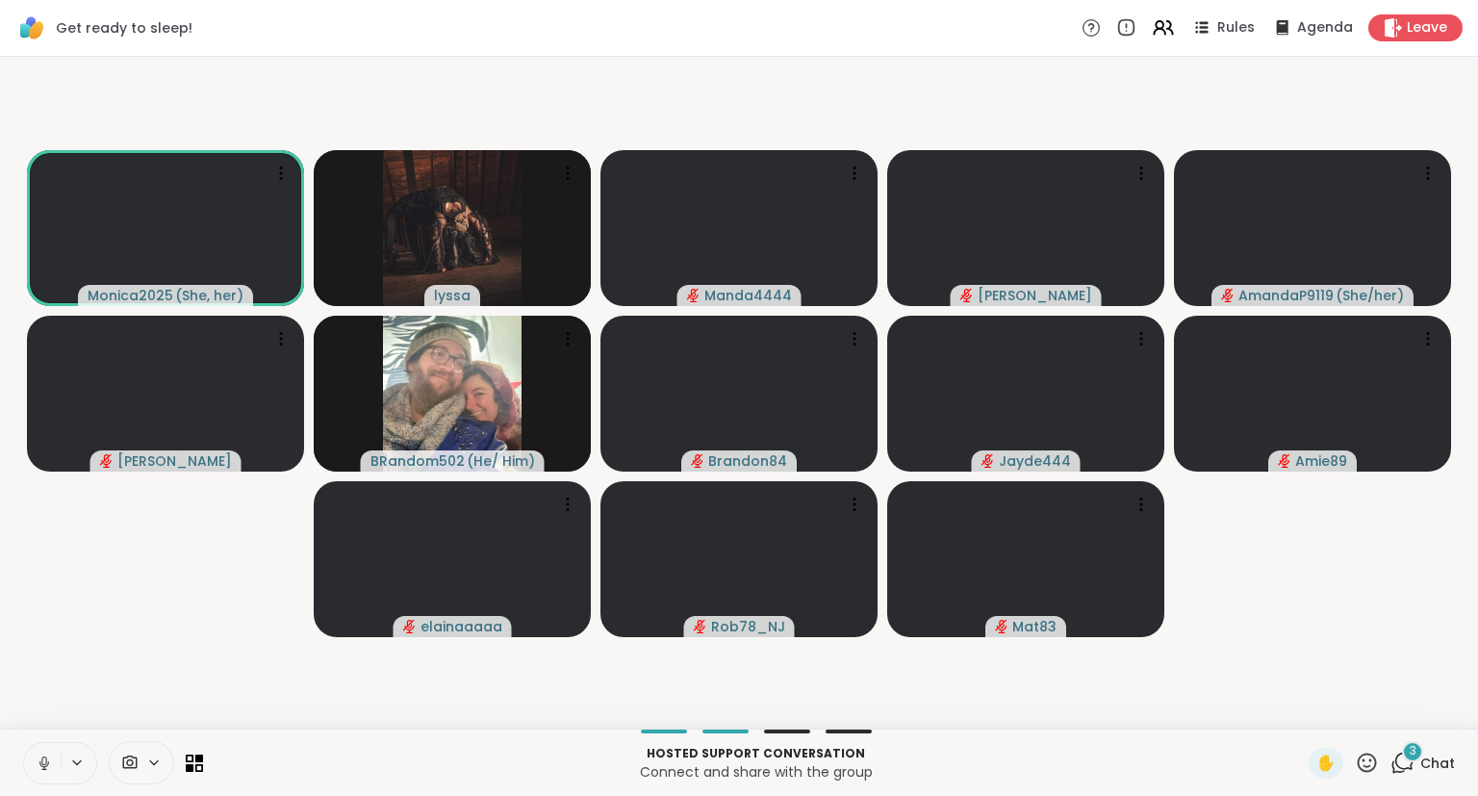
click at [1414, 760] on div "3" at bounding box center [1412, 751] width 21 height 21
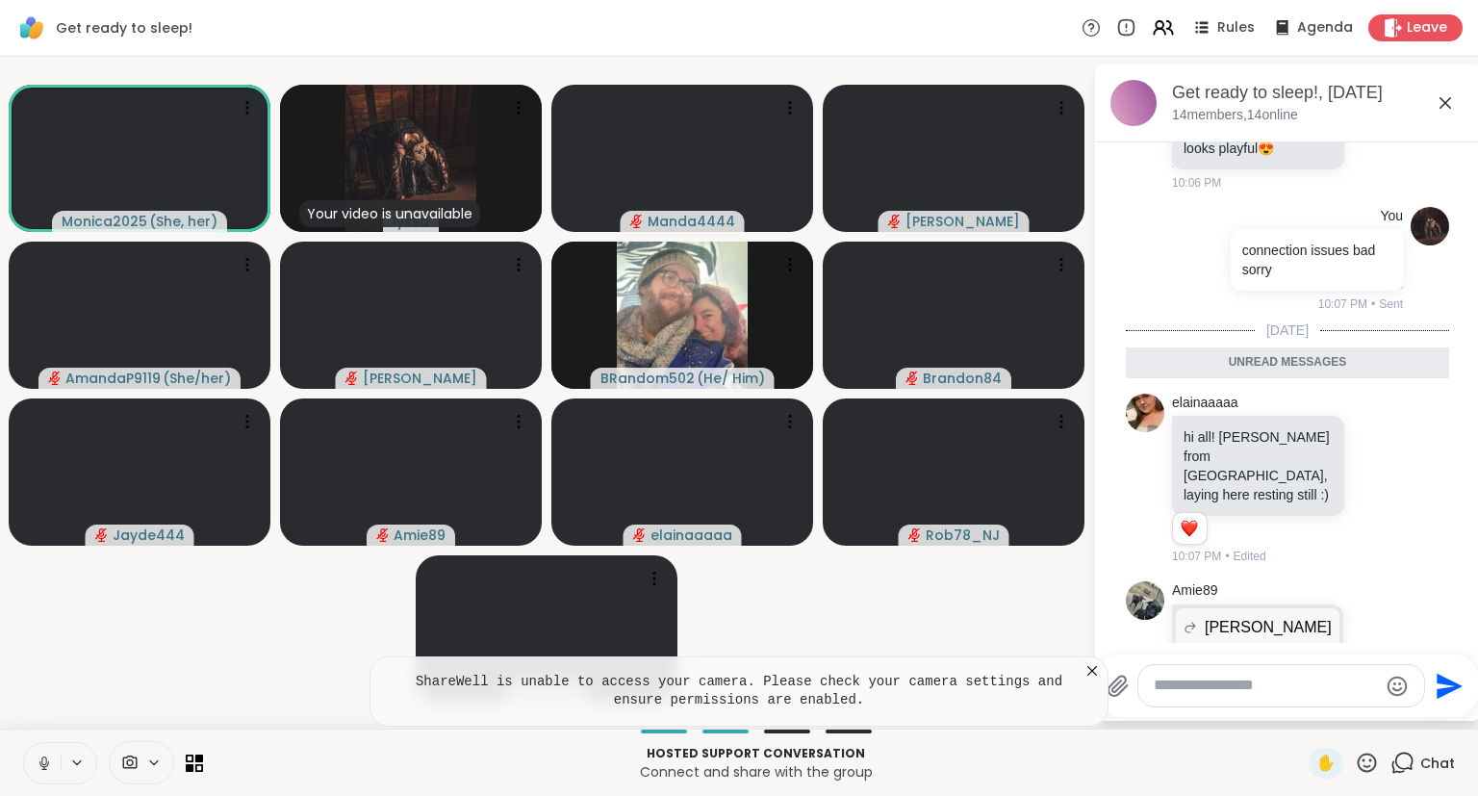
scroll to position [1308, 0]
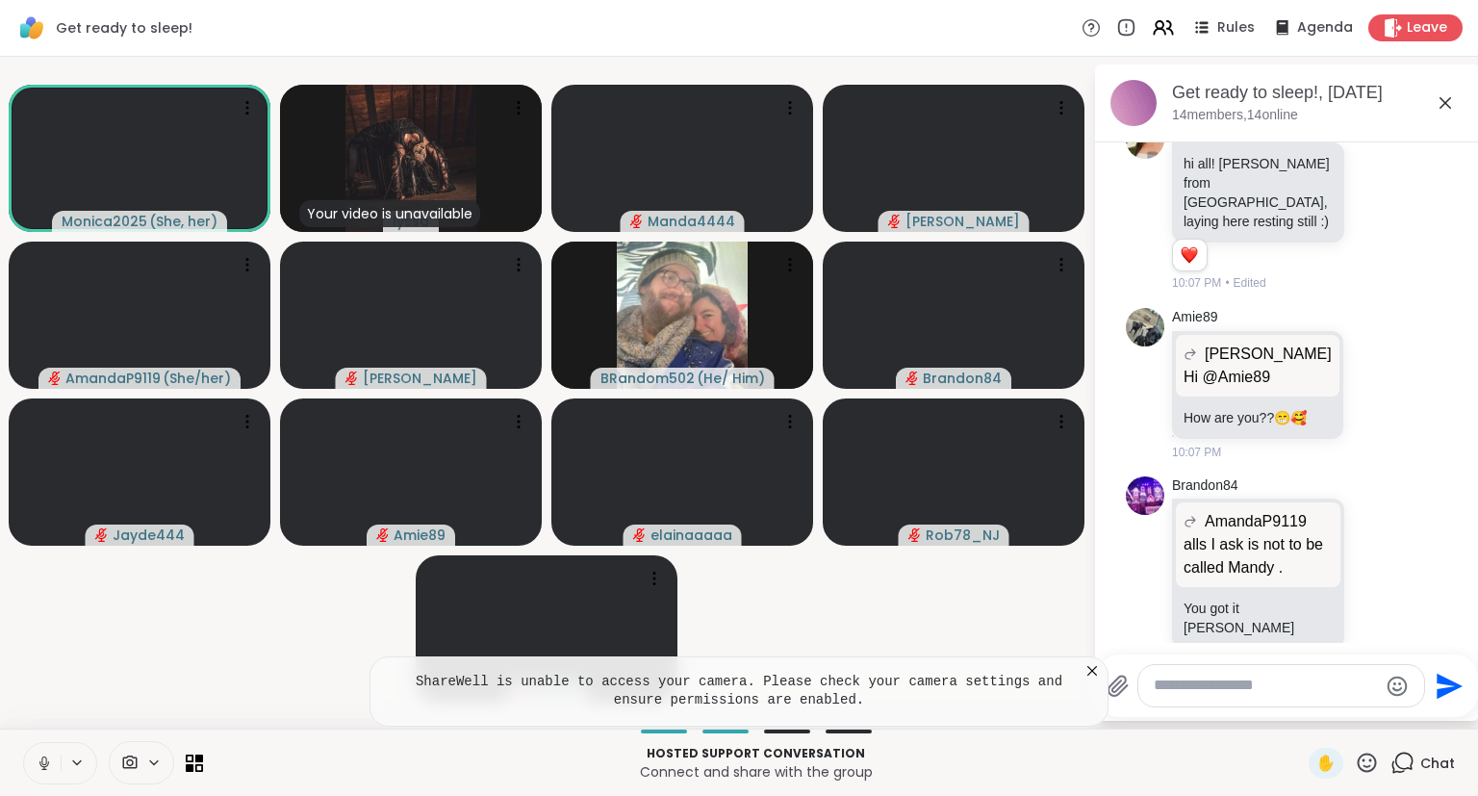
click at [1445, 104] on icon at bounding box center [1444, 102] width 23 height 23
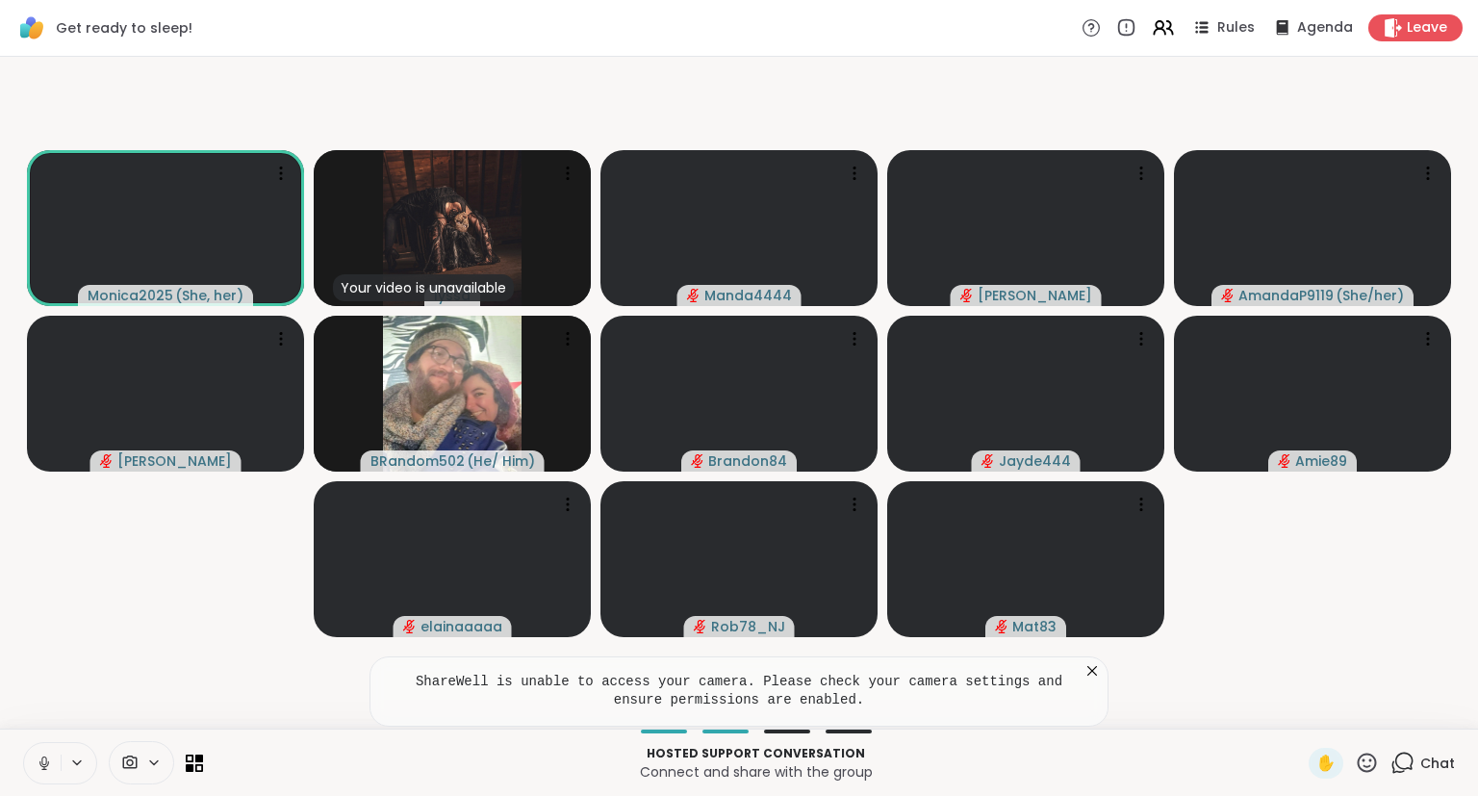
click at [1091, 675] on icon at bounding box center [1091, 670] width 19 height 19
click at [41, 750] on button at bounding box center [42, 763] width 37 height 40
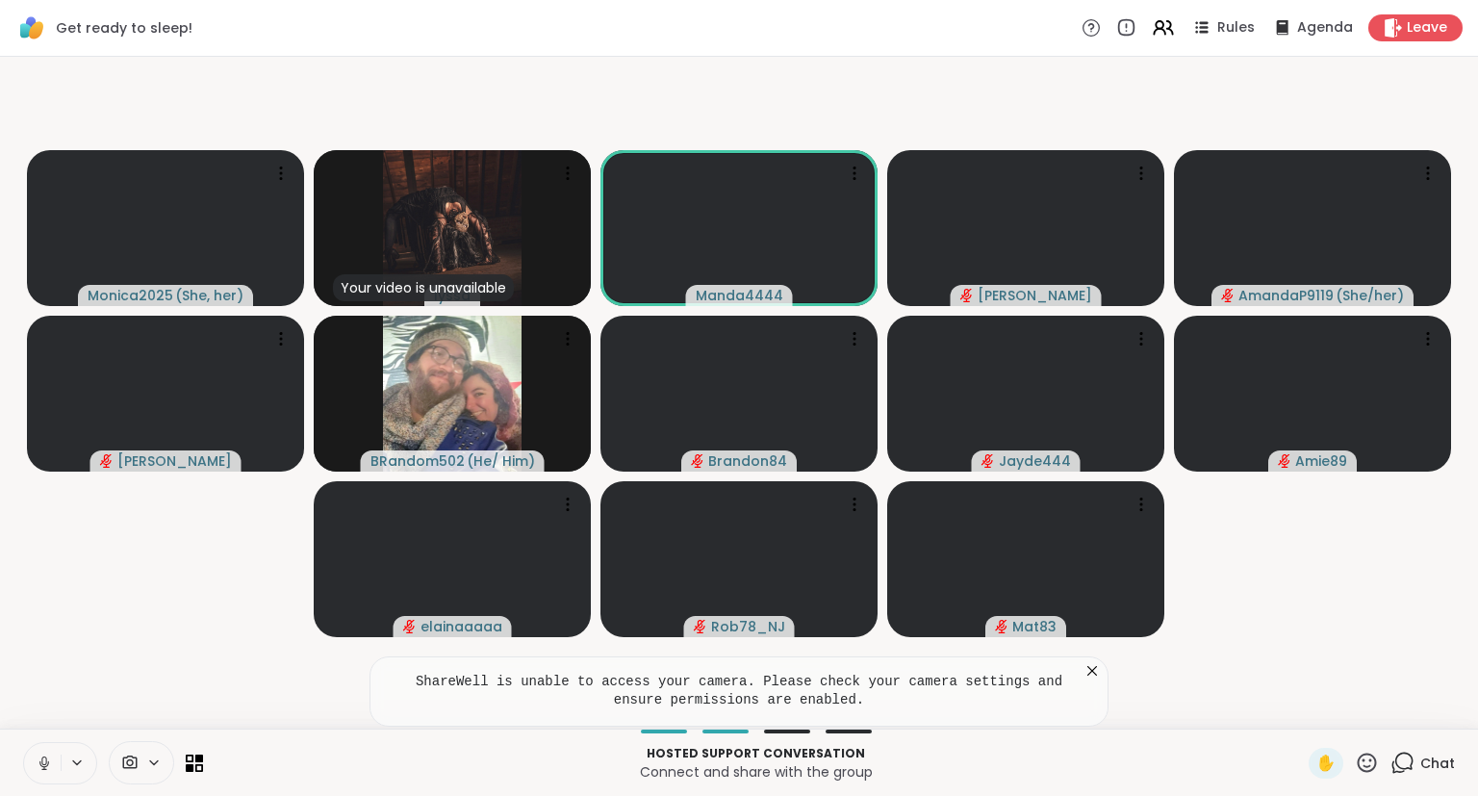
click at [28, 762] on button at bounding box center [42, 763] width 37 height 40
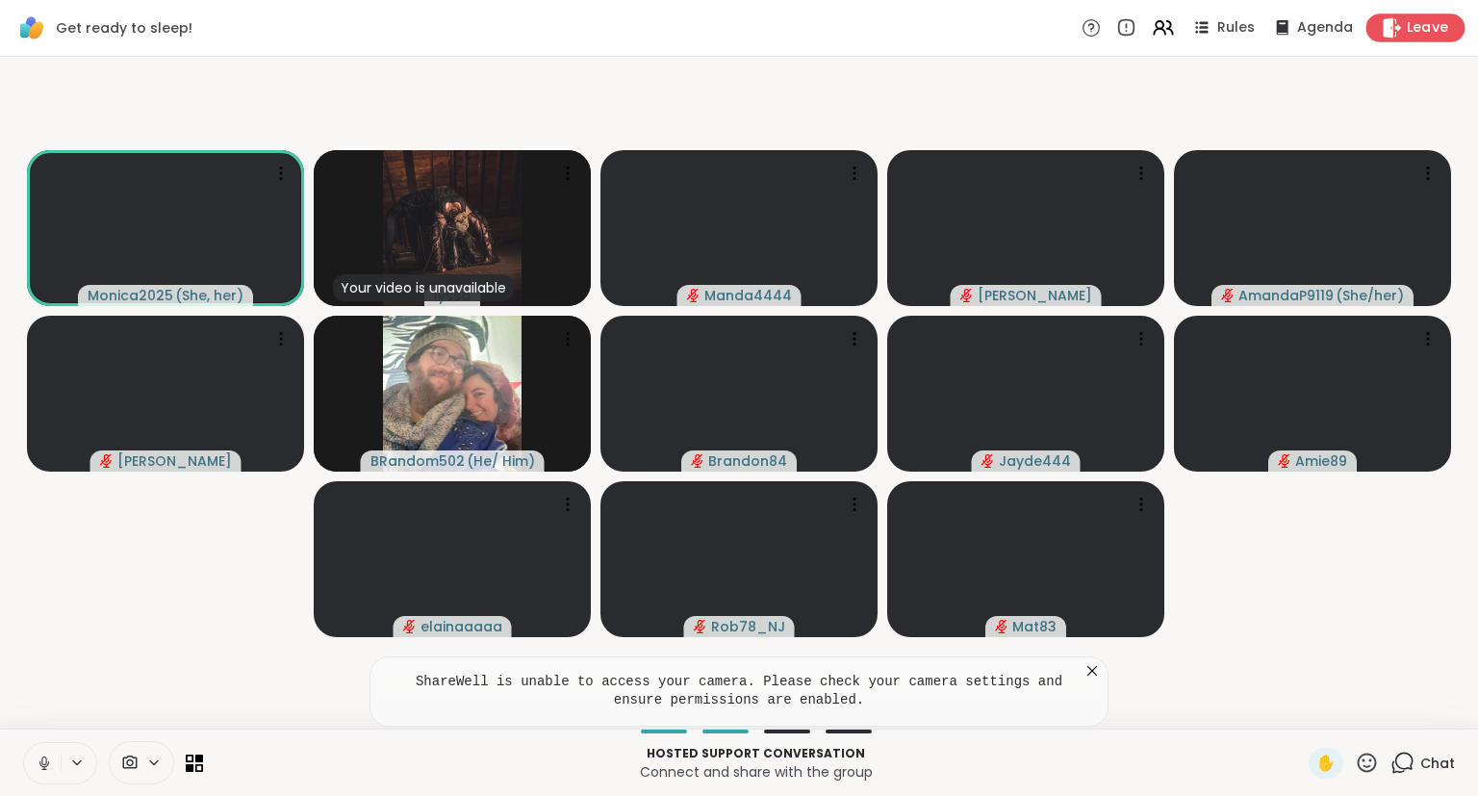
click at [1409, 27] on span "Leave" at bounding box center [1427, 28] width 42 height 20
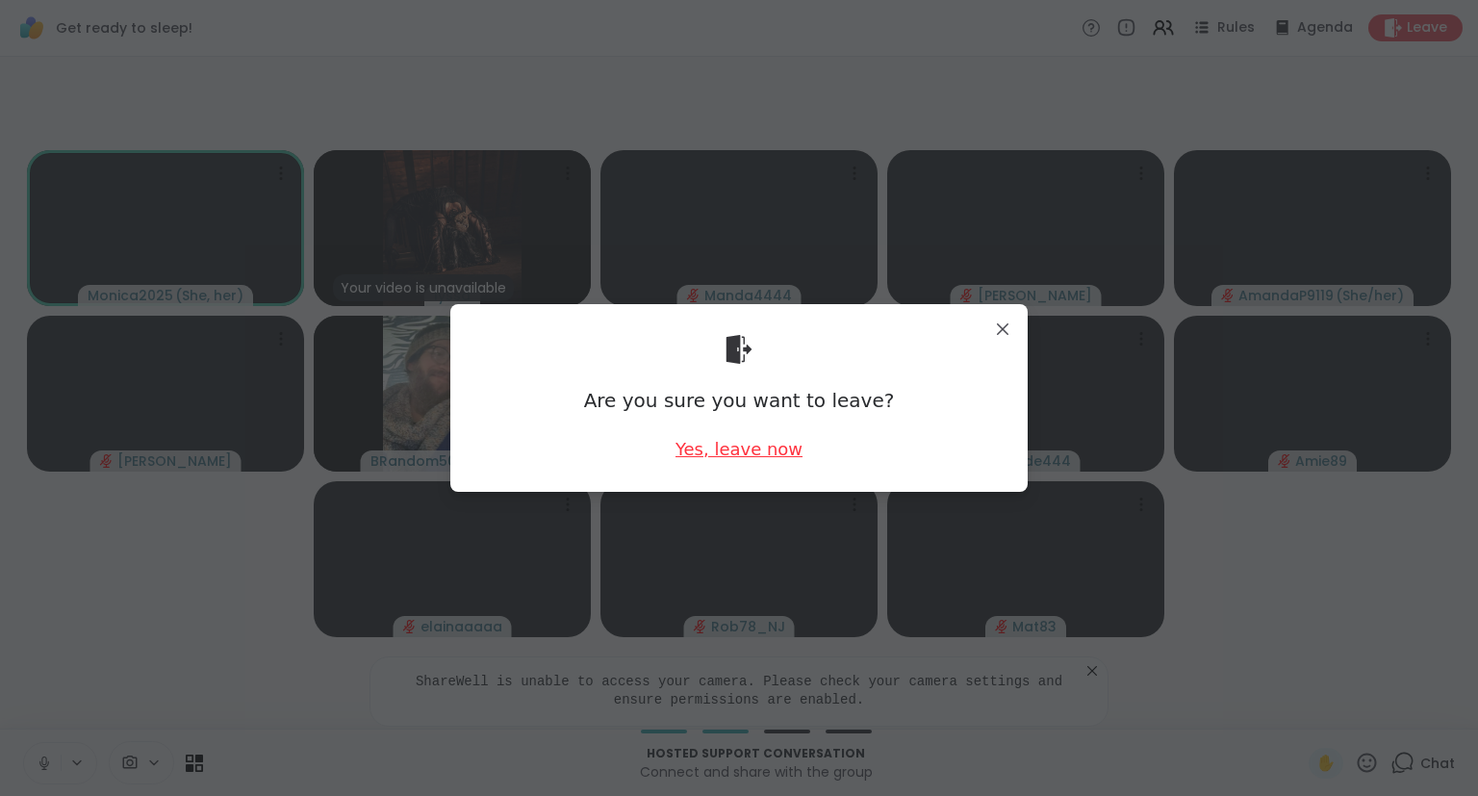
click at [790, 460] on div "Yes, leave now" at bounding box center [738, 449] width 127 height 24
